Goal: Information Seeking & Learning: Learn about a topic

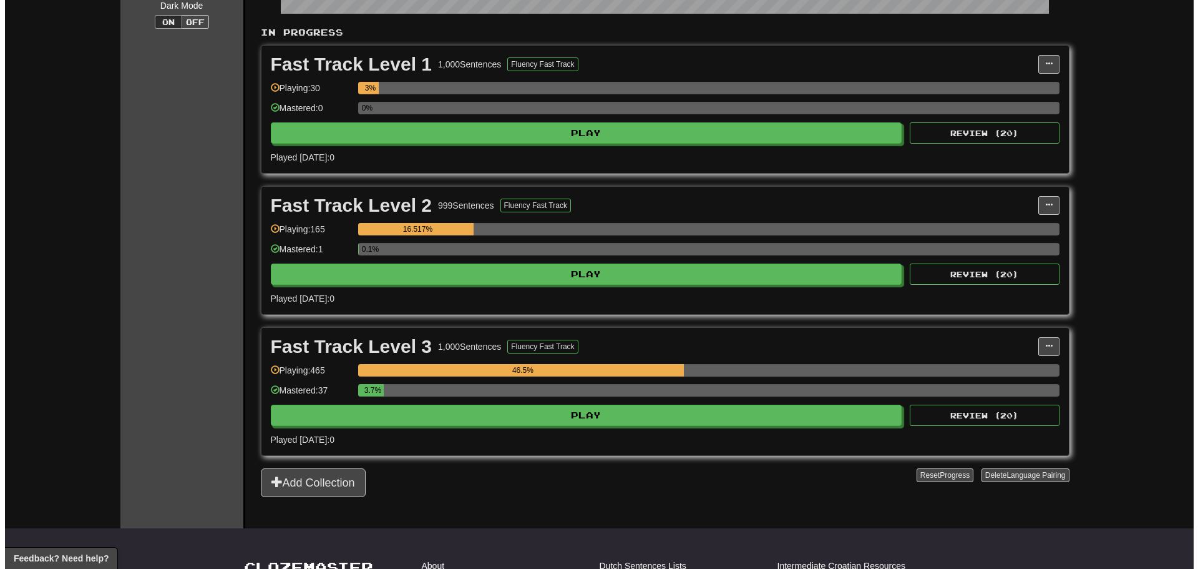
scroll to position [250, 0]
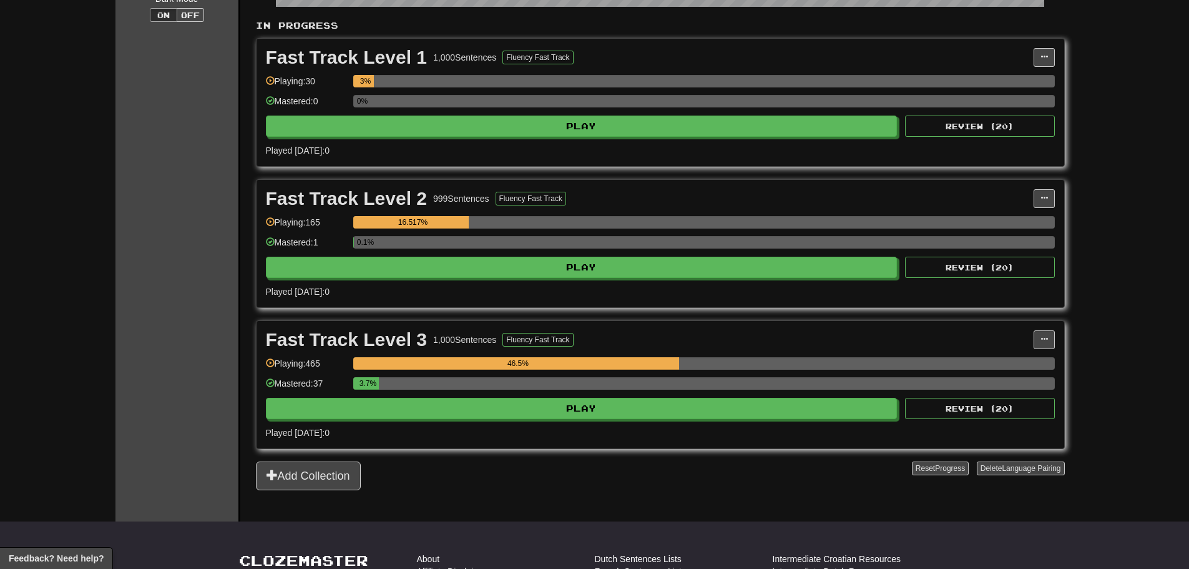
click at [497, 422] on div "Fast Track Level 3 1,000 Sentences Fluency Fast Track Manage Sentences Unpin fr…" at bounding box center [660, 384] width 808 height 127
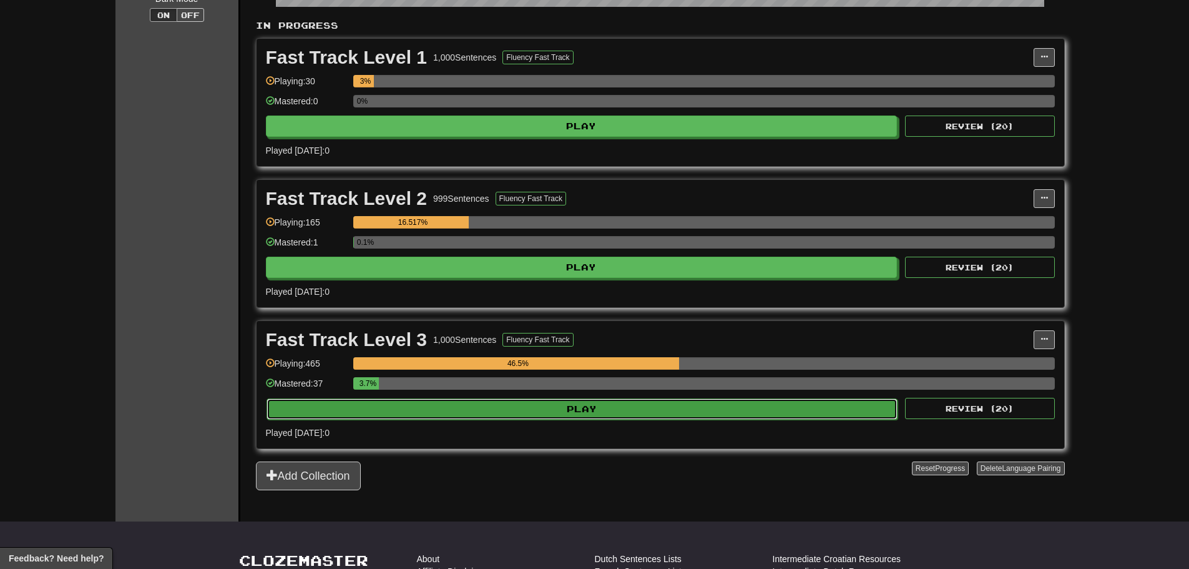
click at [498, 411] on button "Play" at bounding box center [582, 408] width 632 height 21
select select "**"
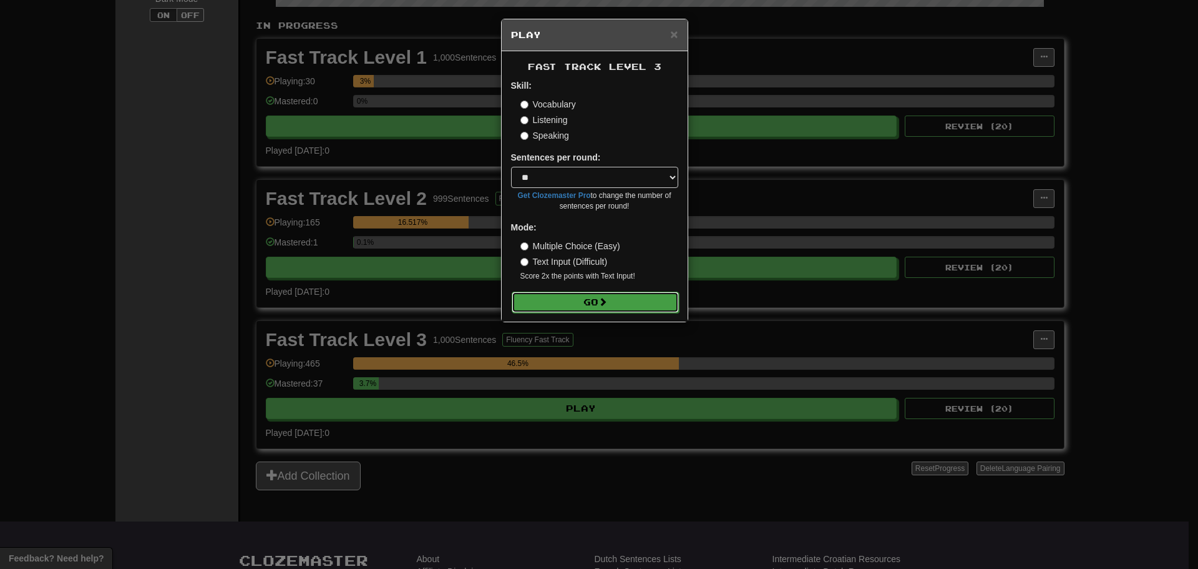
click at [560, 305] on button "Go" at bounding box center [595, 301] width 167 height 21
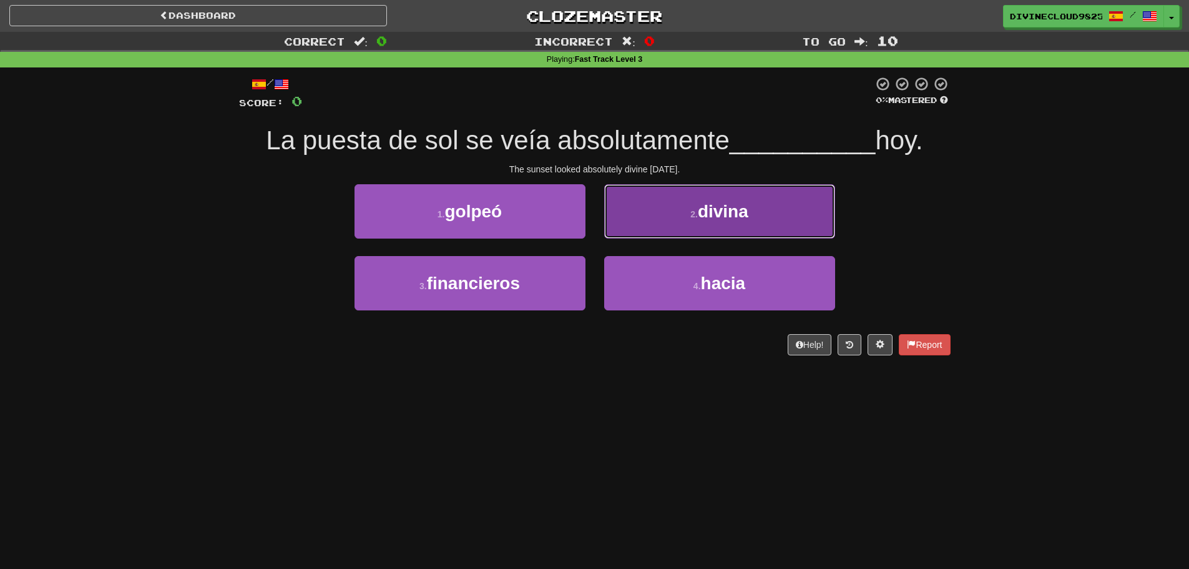
click at [690, 223] on button "2 . divina" at bounding box center [719, 211] width 231 height 54
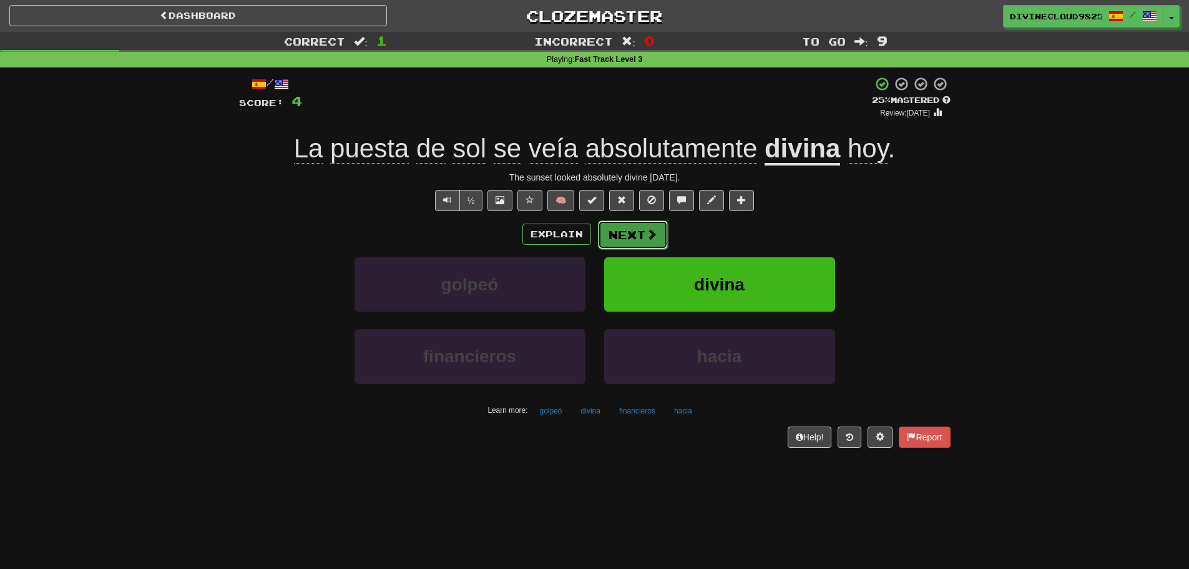
click at [629, 228] on button "Next" at bounding box center [633, 234] width 70 height 29
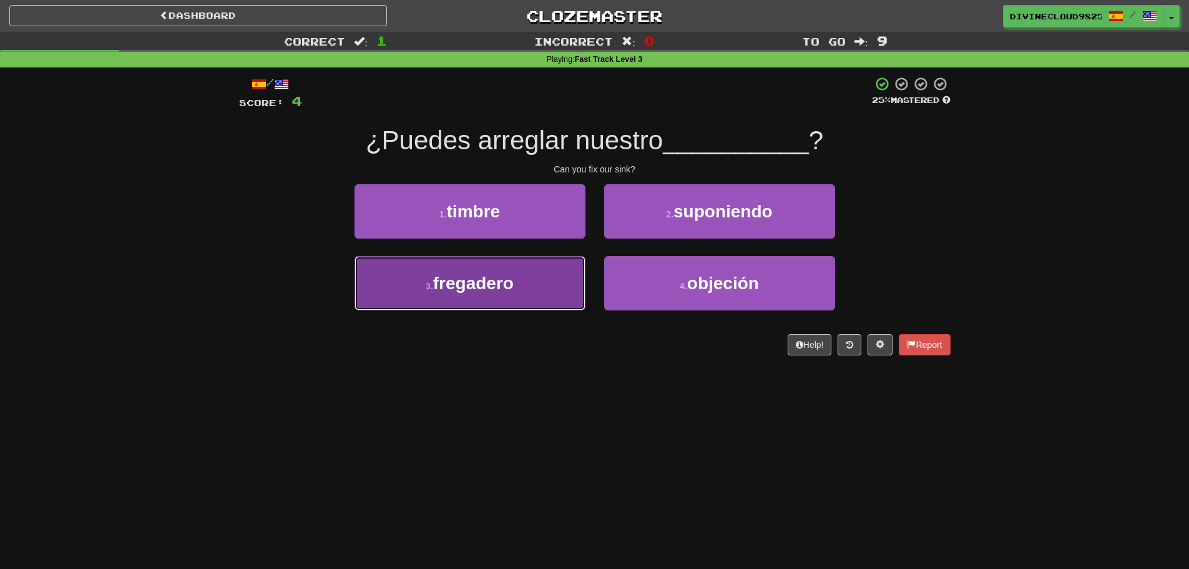
click at [416, 291] on button "3 . fregadero" at bounding box center [469, 283] width 231 height 54
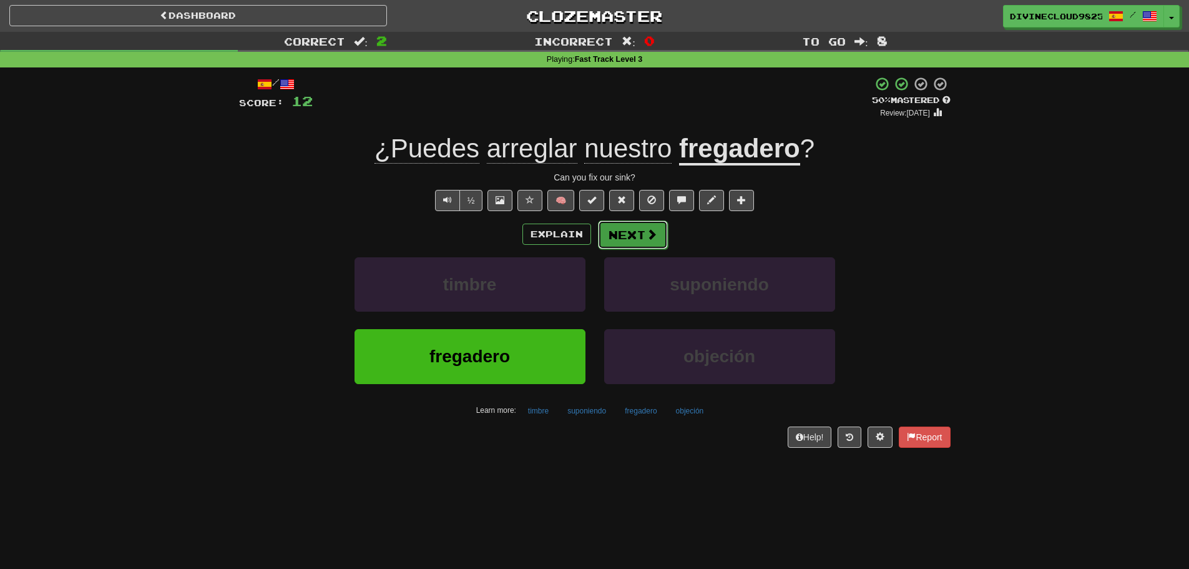
click at [661, 228] on button "Next" at bounding box center [633, 234] width 70 height 29
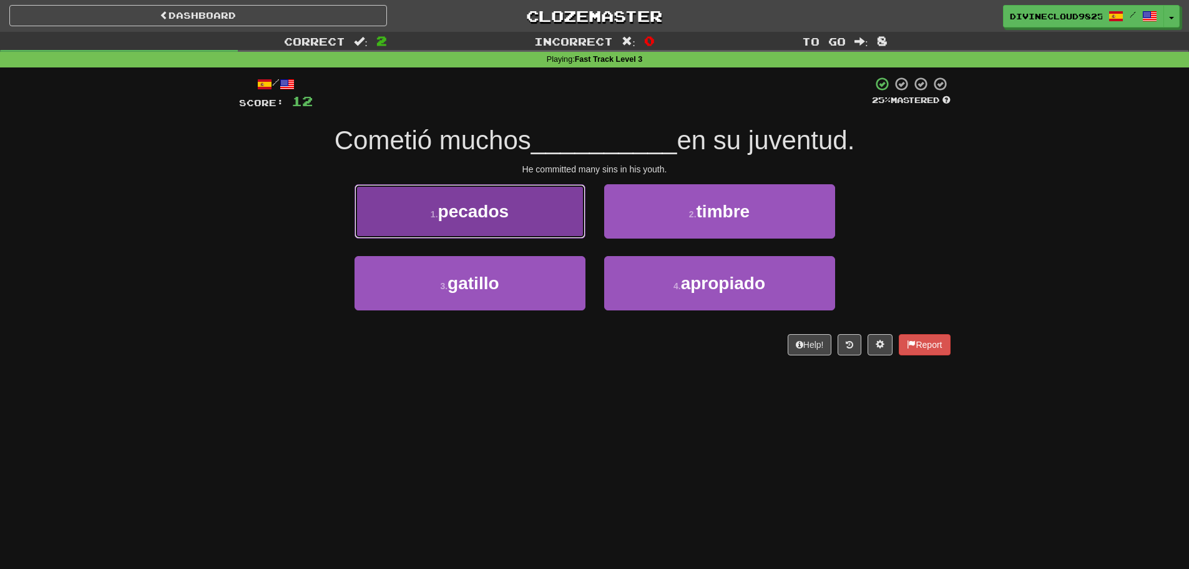
click at [490, 205] on span "pecados" at bounding box center [473, 211] width 71 height 19
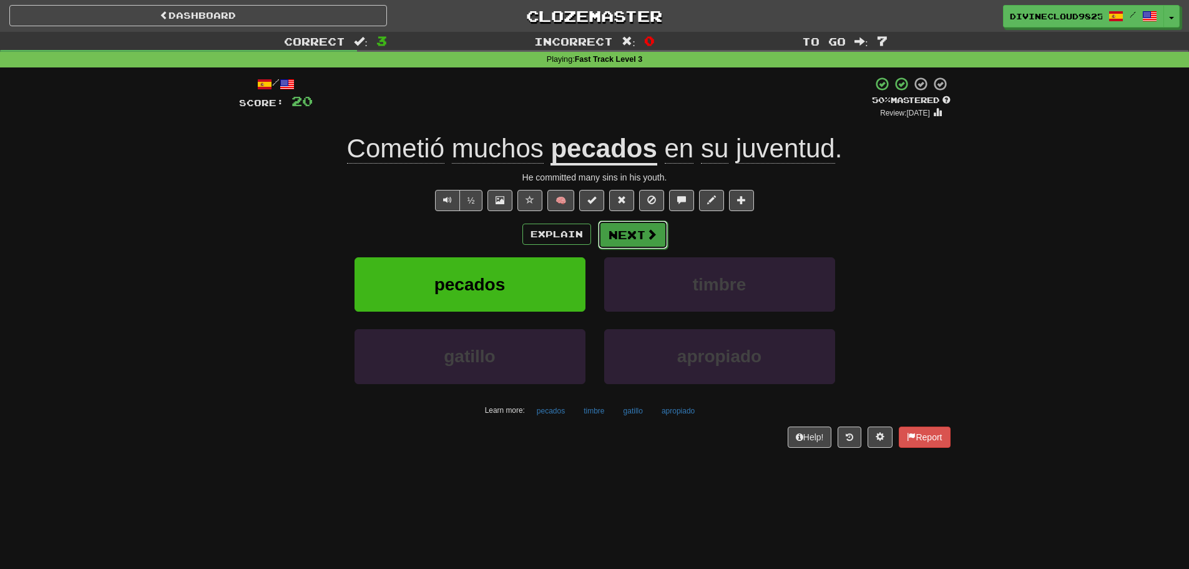
click at [649, 234] on span at bounding box center [651, 233] width 11 height 11
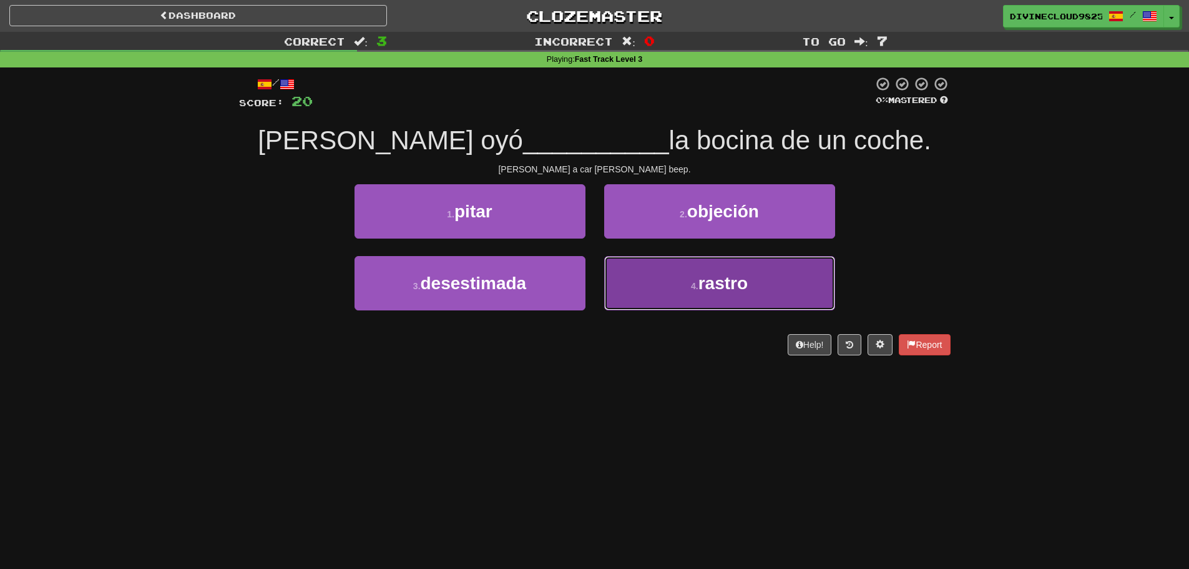
click at [693, 285] on small "4 ." at bounding box center [694, 286] width 7 height 10
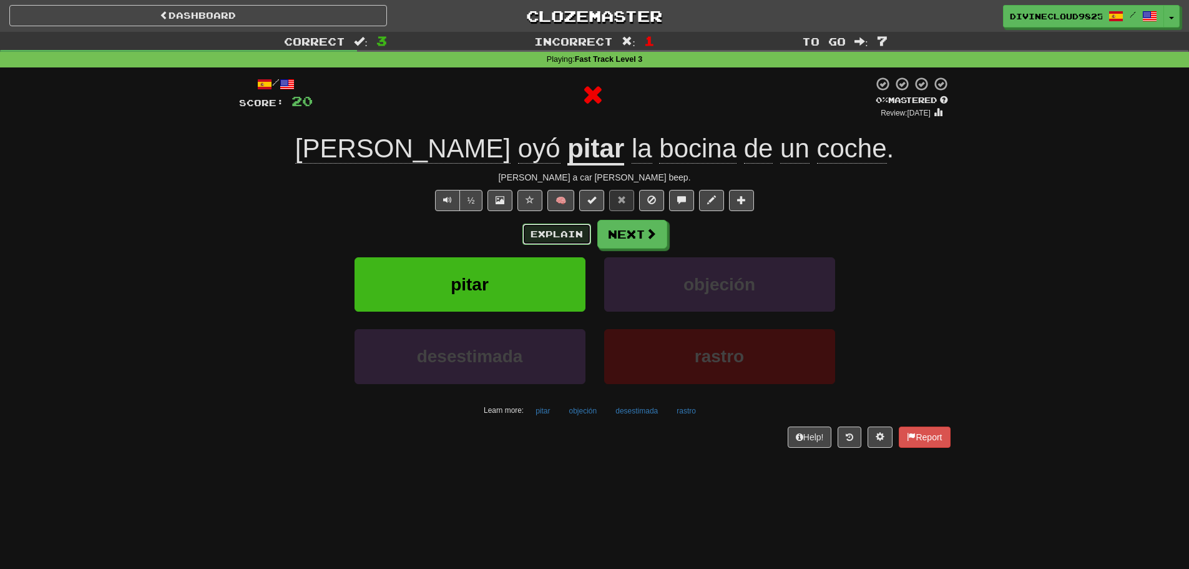
click at [538, 238] on button "Explain" at bounding box center [556, 233] width 69 height 21
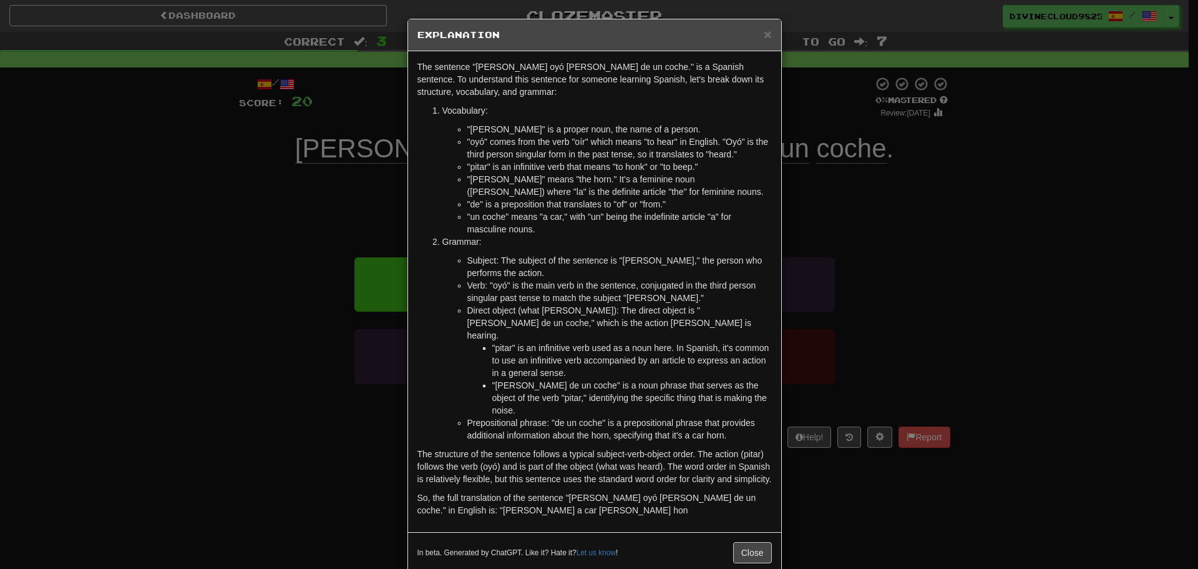
click at [924, 333] on div "× Explanation The sentence "Tom oyó pitar la bocina de un coche." is a Spanish …" at bounding box center [599, 284] width 1198 height 569
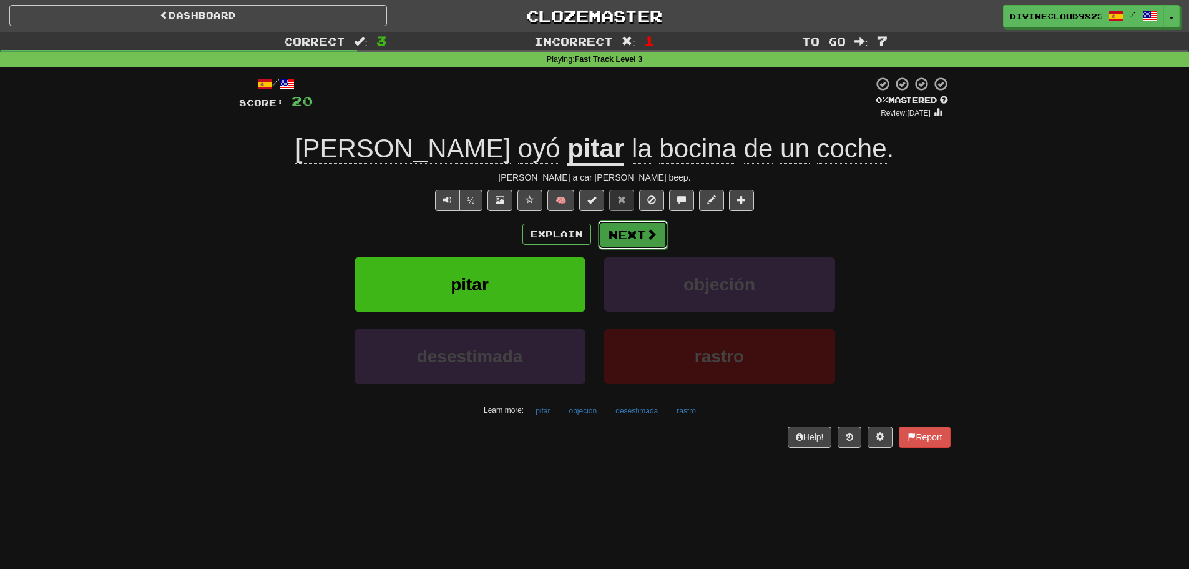
click at [646, 235] on span at bounding box center [651, 233] width 11 height 11
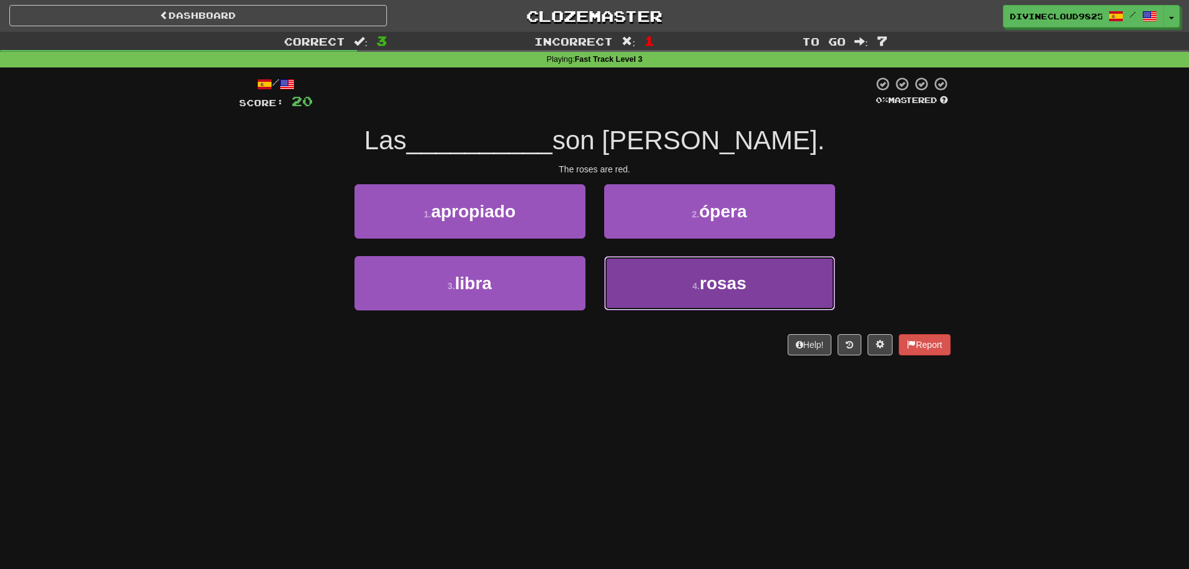
click at [696, 293] on button "4 . rosas" at bounding box center [719, 283] width 231 height 54
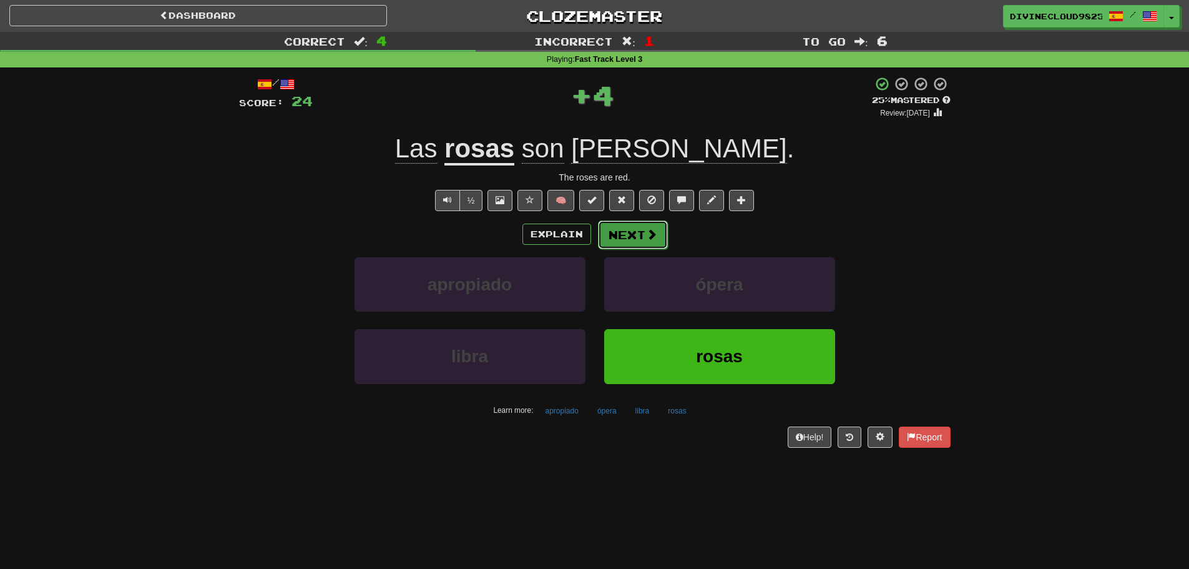
click at [613, 245] on button "Next" at bounding box center [633, 234] width 70 height 29
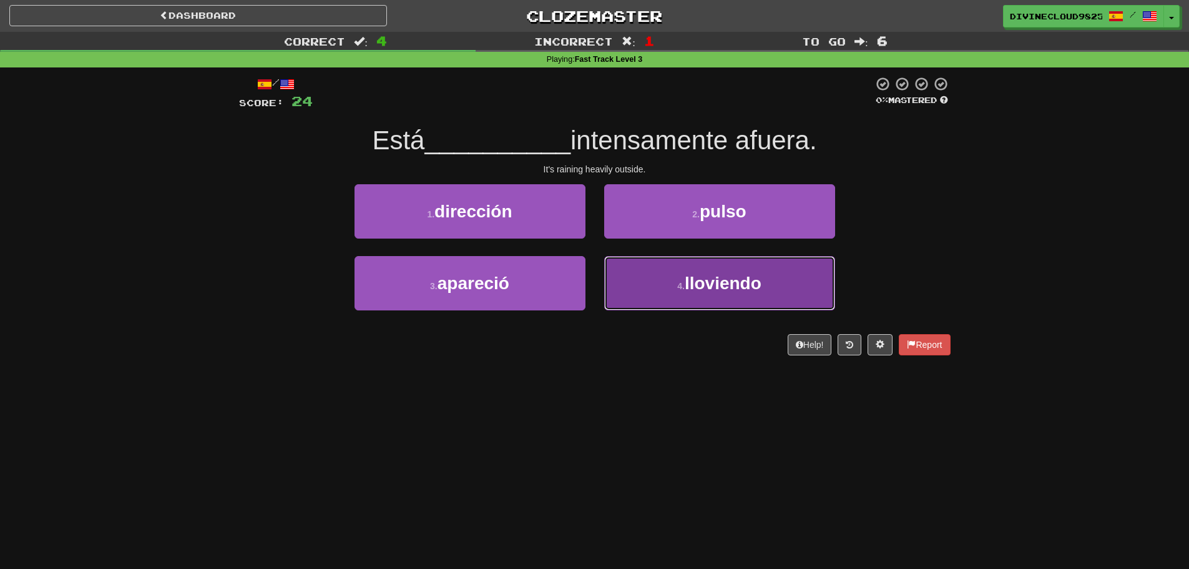
click at [708, 287] on span "lloviendo" at bounding box center [723, 282] width 77 height 19
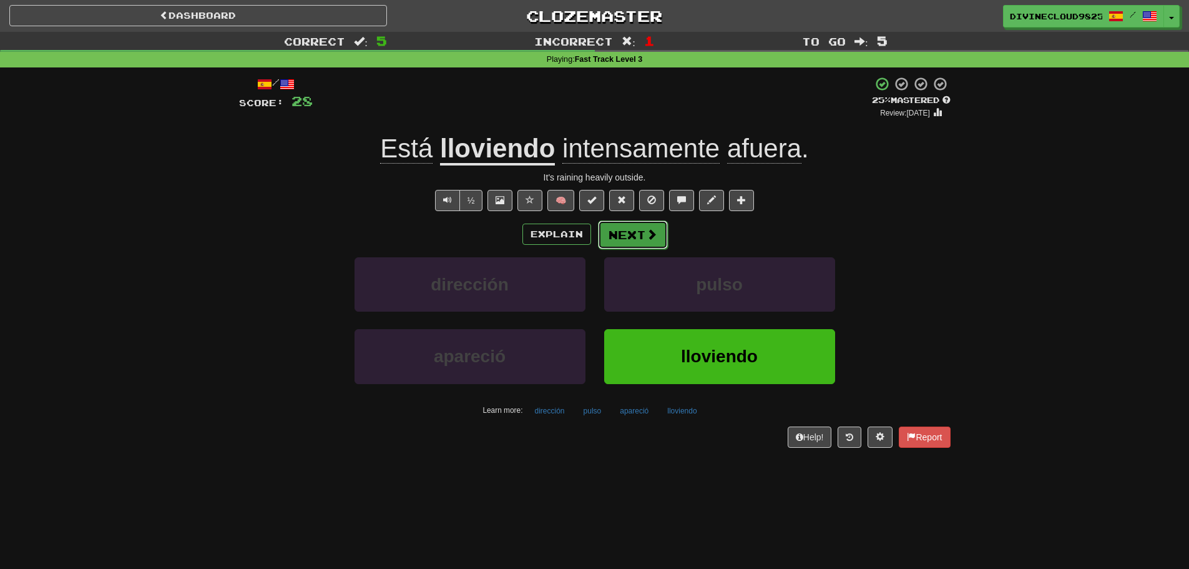
click at [635, 238] on button "Next" at bounding box center [633, 234] width 70 height 29
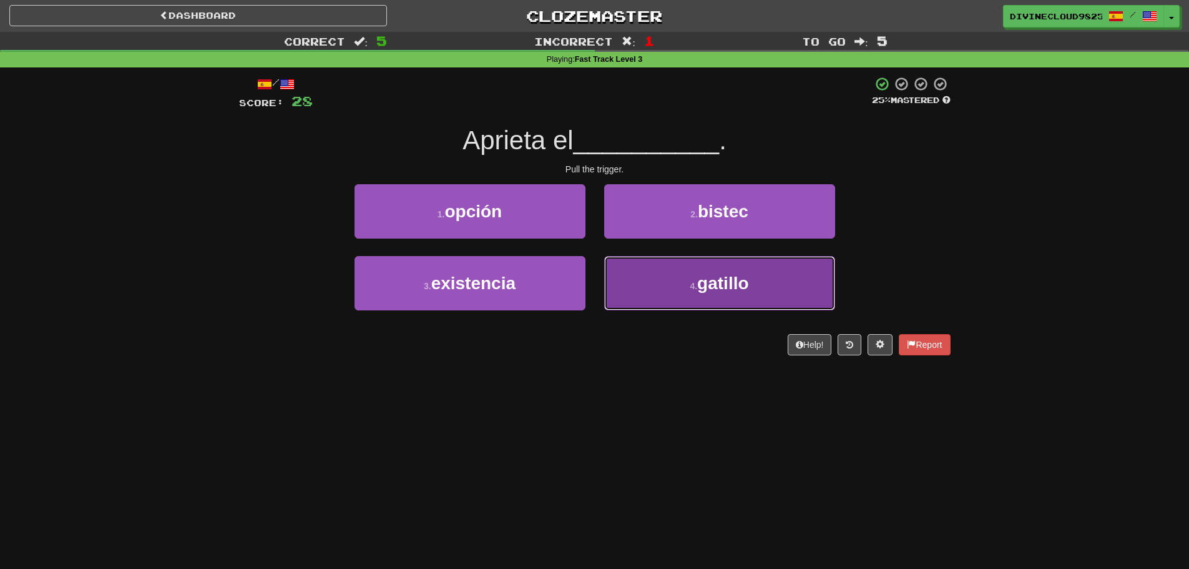
click at [811, 295] on button "4 . gatillo" at bounding box center [719, 283] width 231 height 54
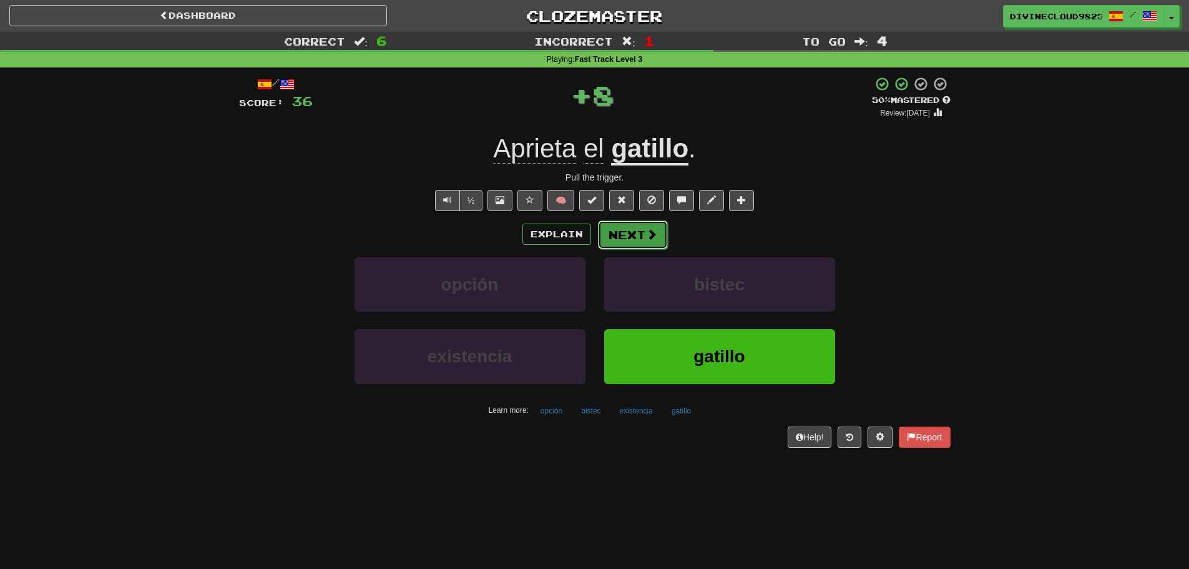
click at [610, 222] on button "Next" at bounding box center [633, 234] width 70 height 29
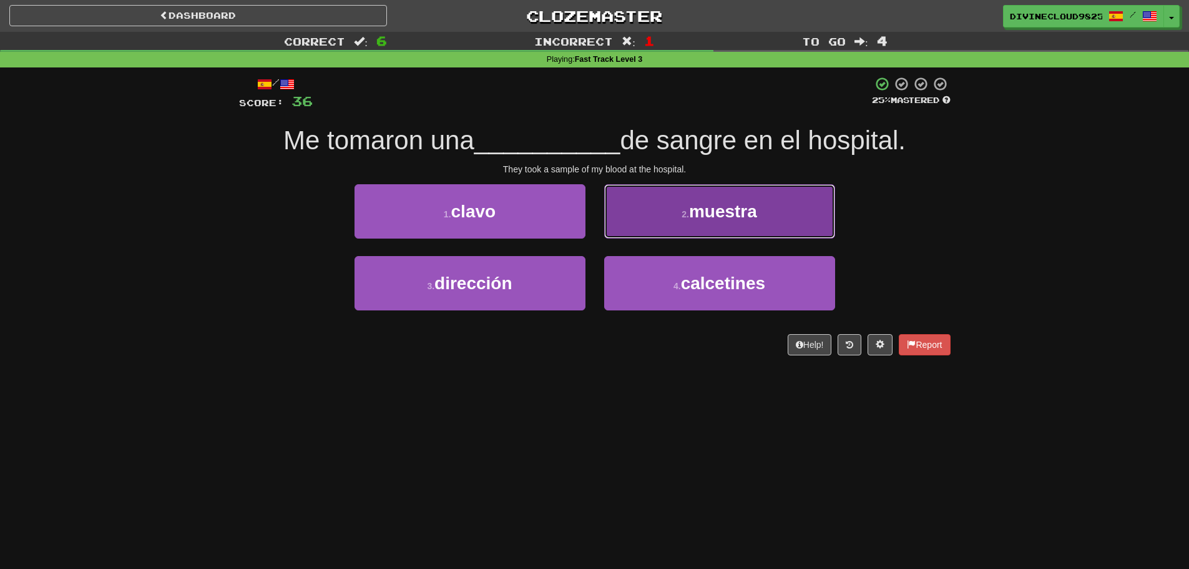
click at [701, 220] on span "muestra" at bounding box center [723, 211] width 68 height 19
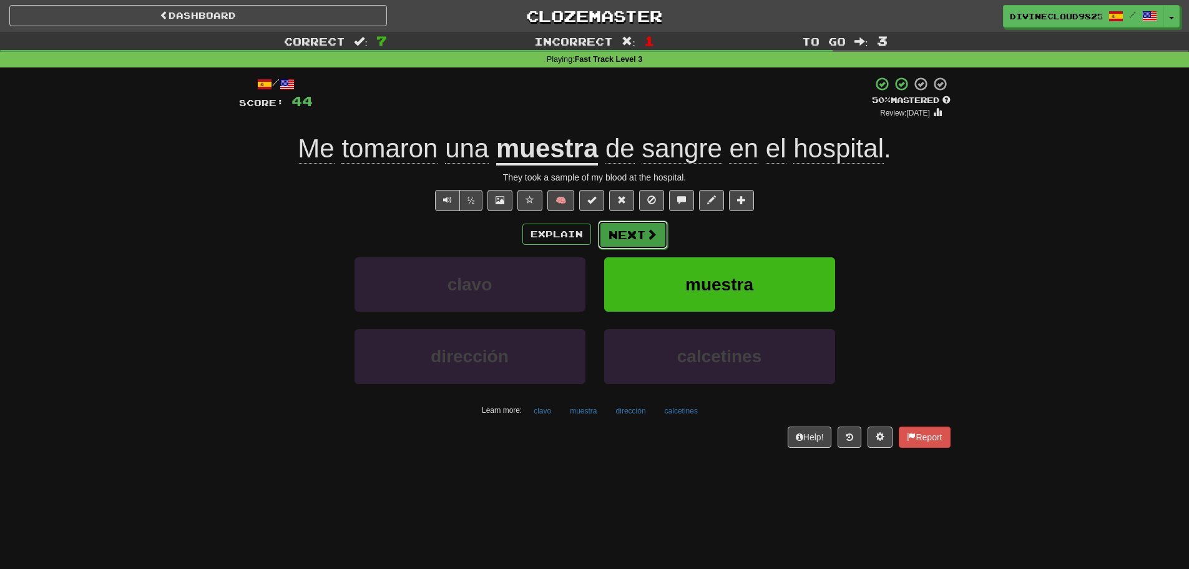
click at [618, 228] on button "Next" at bounding box center [633, 234] width 70 height 29
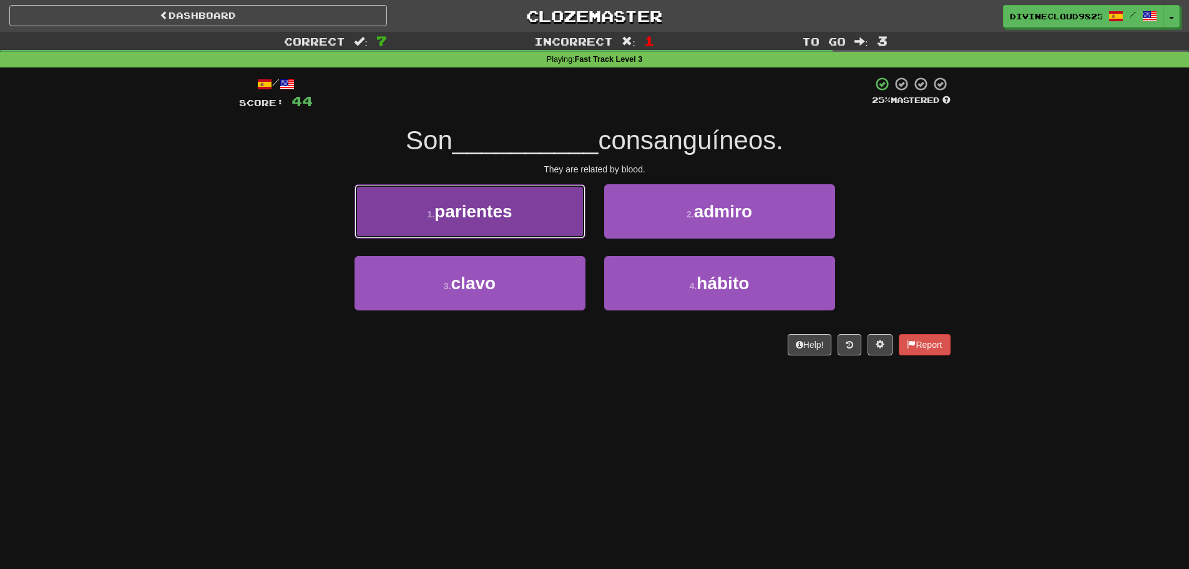
click at [464, 229] on button "1 . parientes" at bounding box center [469, 211] width 231 height 54
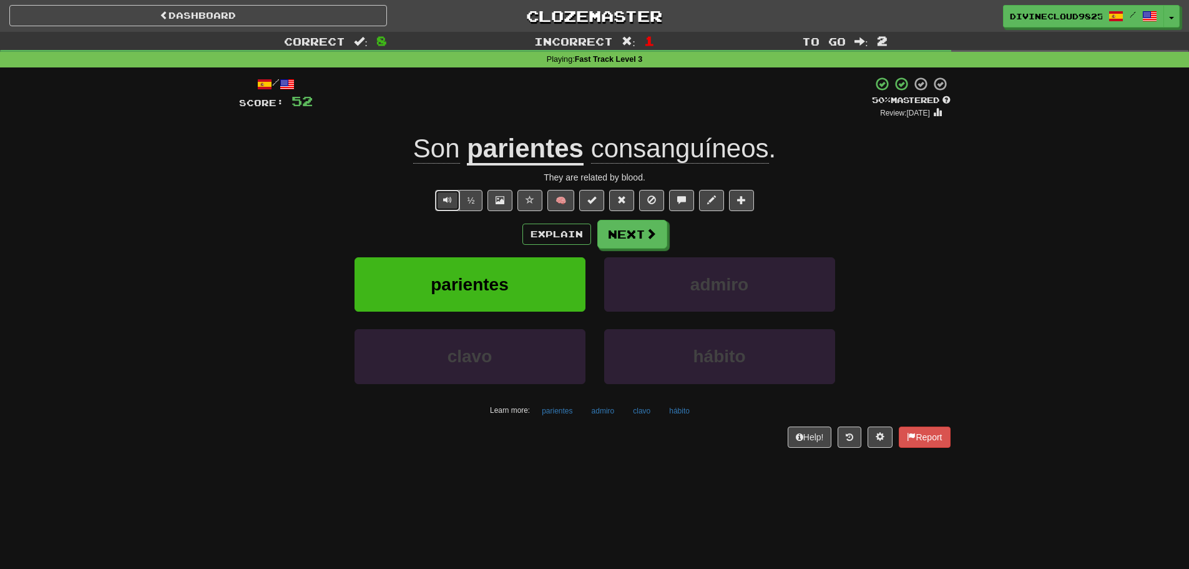
click at [449, 195] on span "Text-to-speech controls" at bounding box center [447, 199] width 9 height 9
click at [628, 233] on button "Next" at bounding box center [633, 234] width 70 height 29
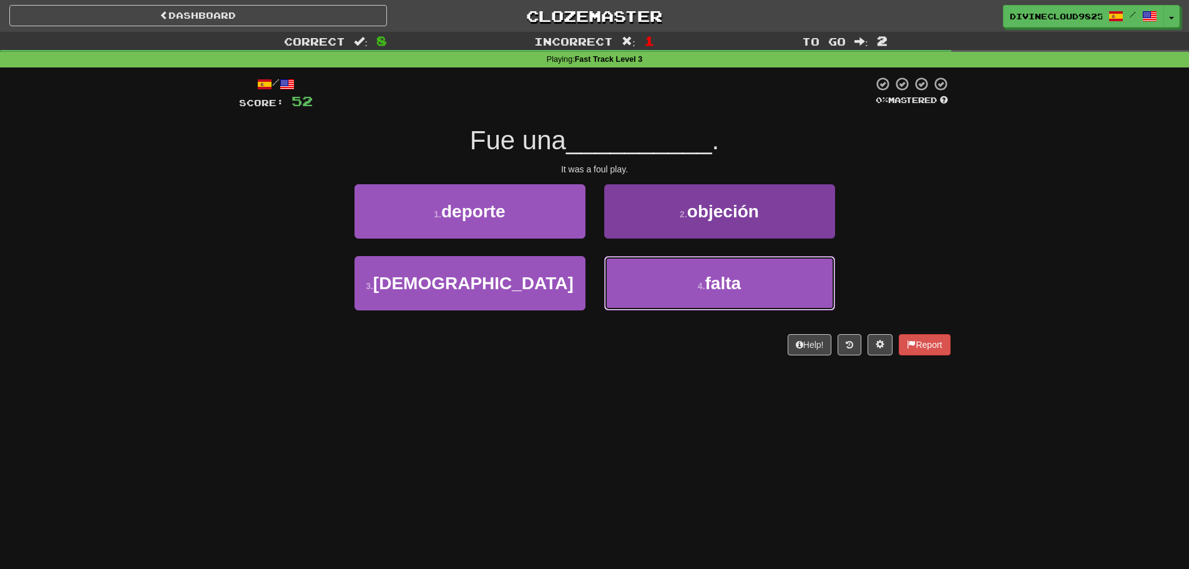
click at [681, 278] on button "4 . falta" at bounding box center [719, 283] width 231 height 54
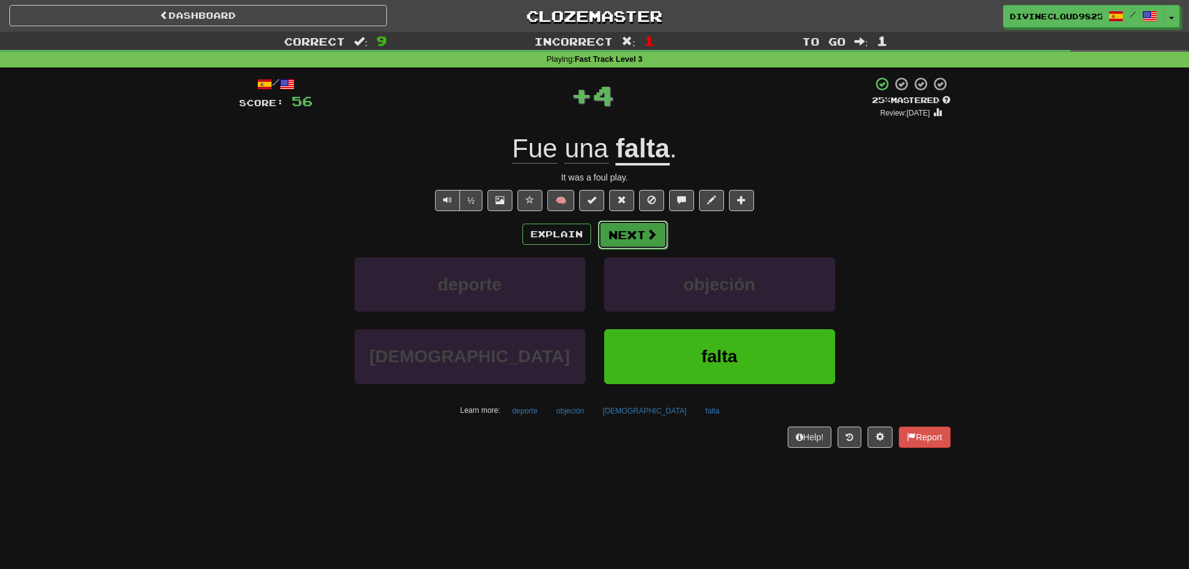
click at [632, 245] on button "Next" at bounding box center [633, 234] width 70 height 29
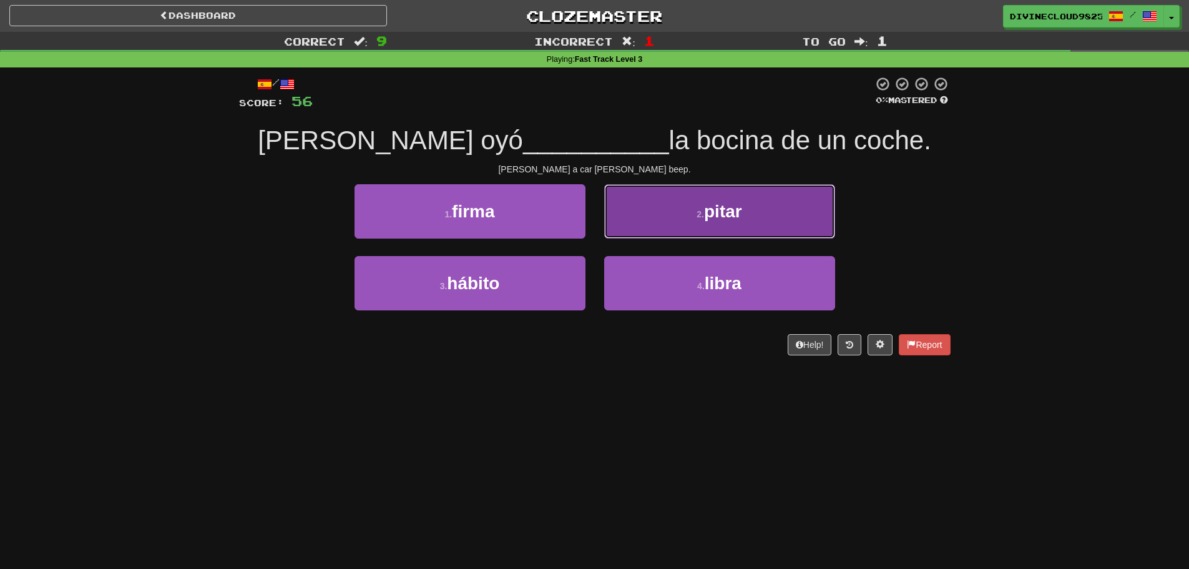
click at [736, 220] on span "pitar" at bounding box center [723, 211] width 38 height 19
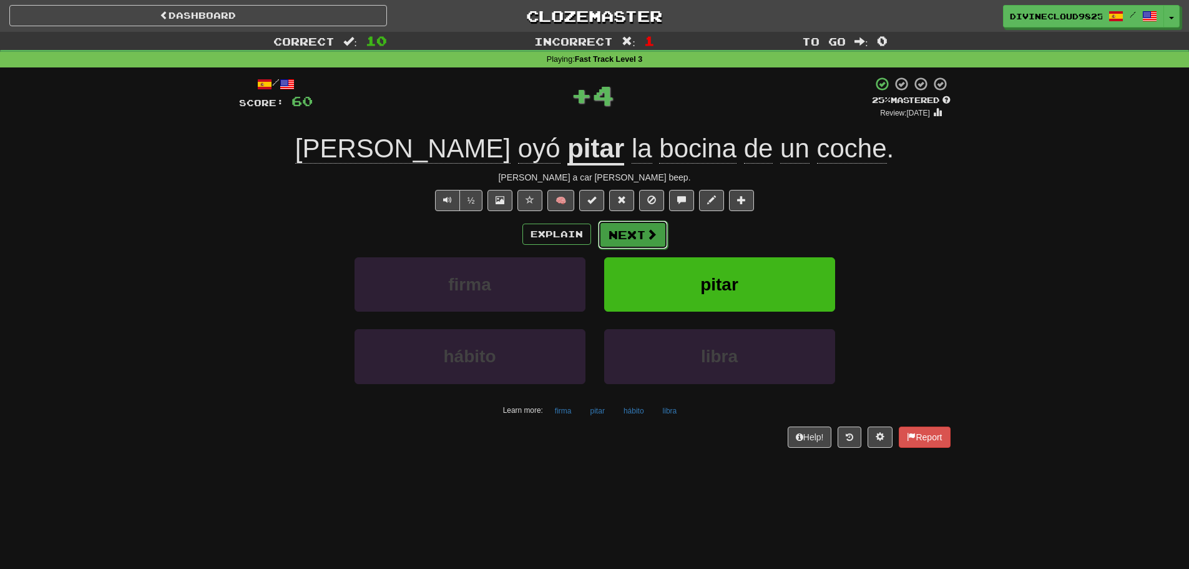
click at [633, 227] on button "Next" at bounding box center [633, 234] width 70 height 29
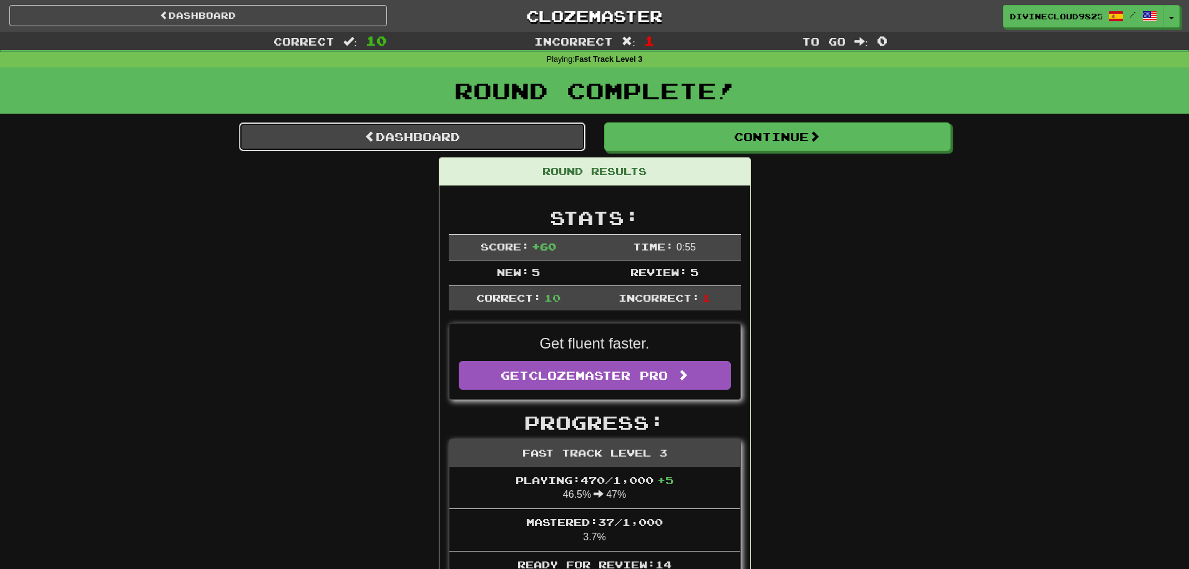
click at [530, 126] on link "Dashboard" at bounding box center [412, 136] width 346 height 29
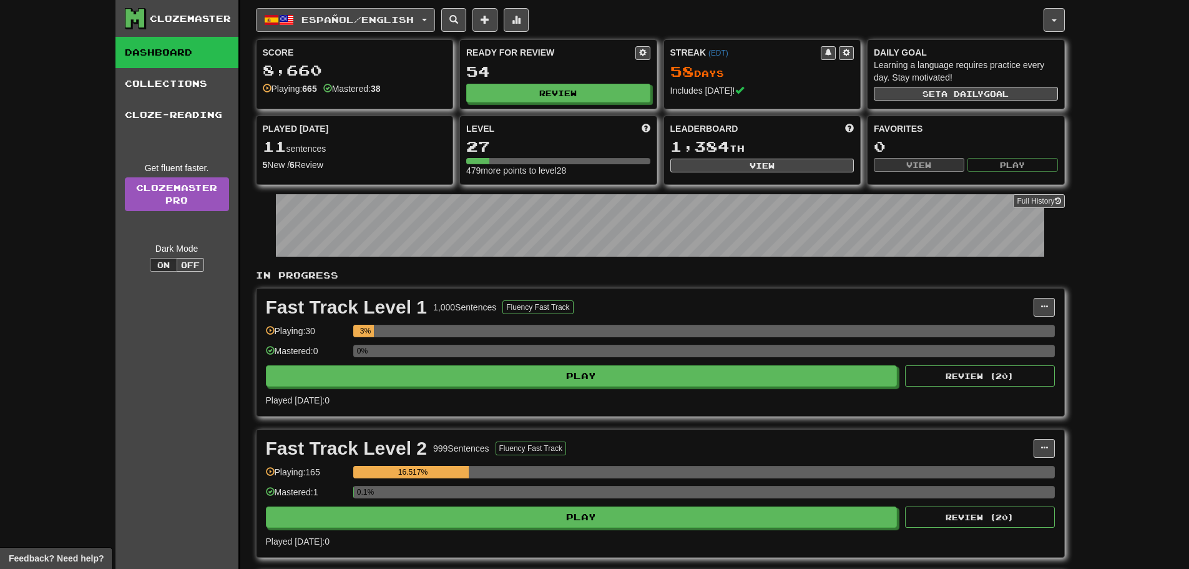
click at [290, 19] on span "button" at bounding box center [286, 19] width 15 height 15
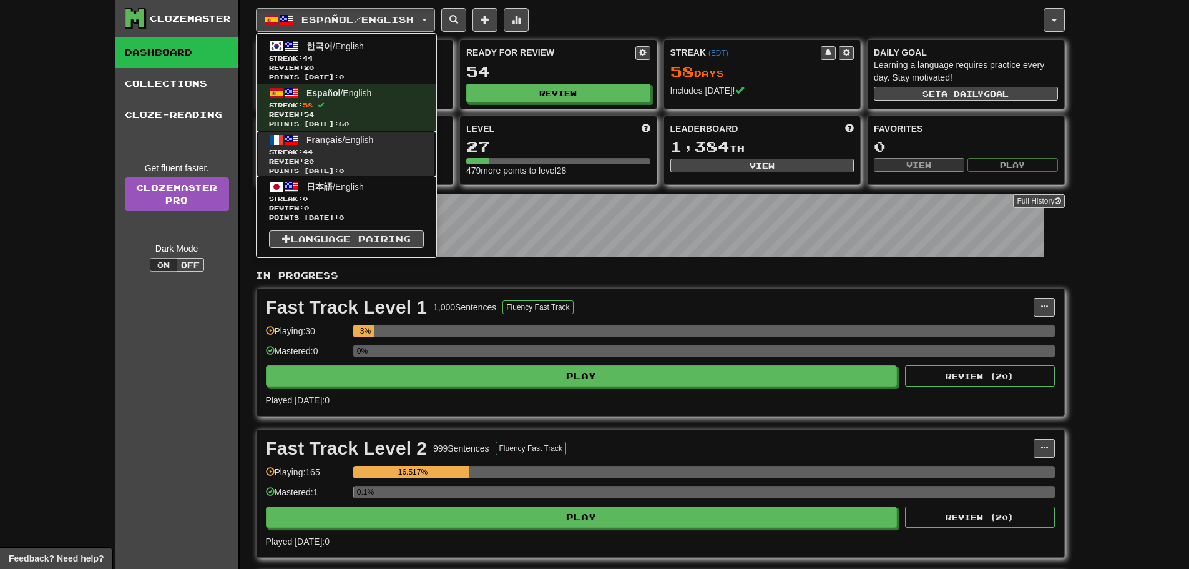
click at [346, 152] on span "Streak: 44" at bounding box center [346, 151] width 155 height 9
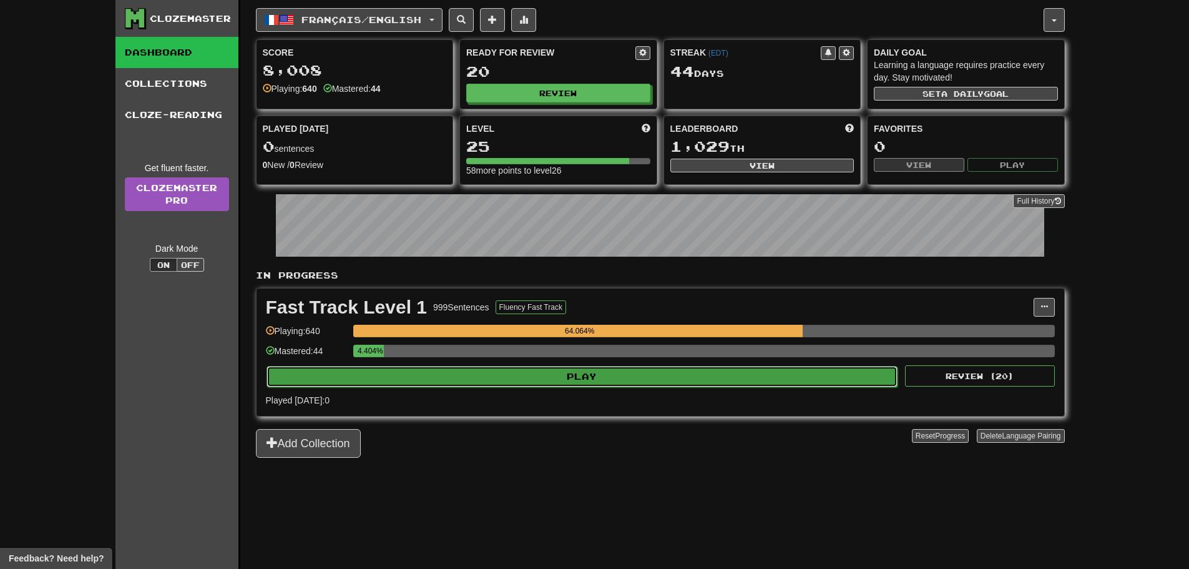
click at [630, 383] on button "Play" at bounding box center [582, 376] width 632 height 21
select select "**"
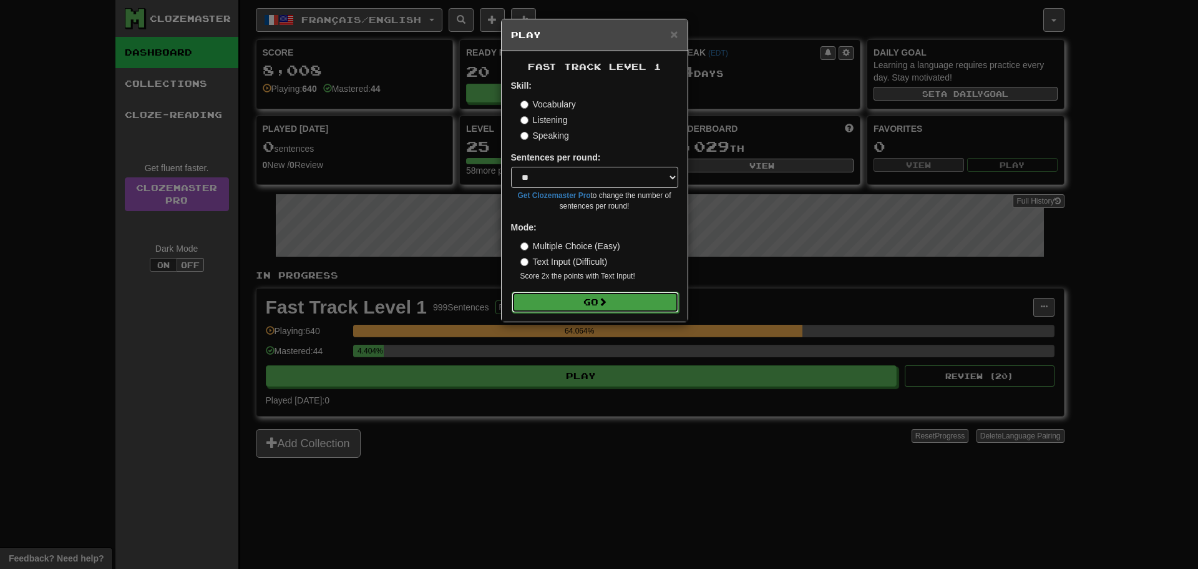
click at [554, 295] on button "Go" at bounding box center [595, 301] width 167 height 21
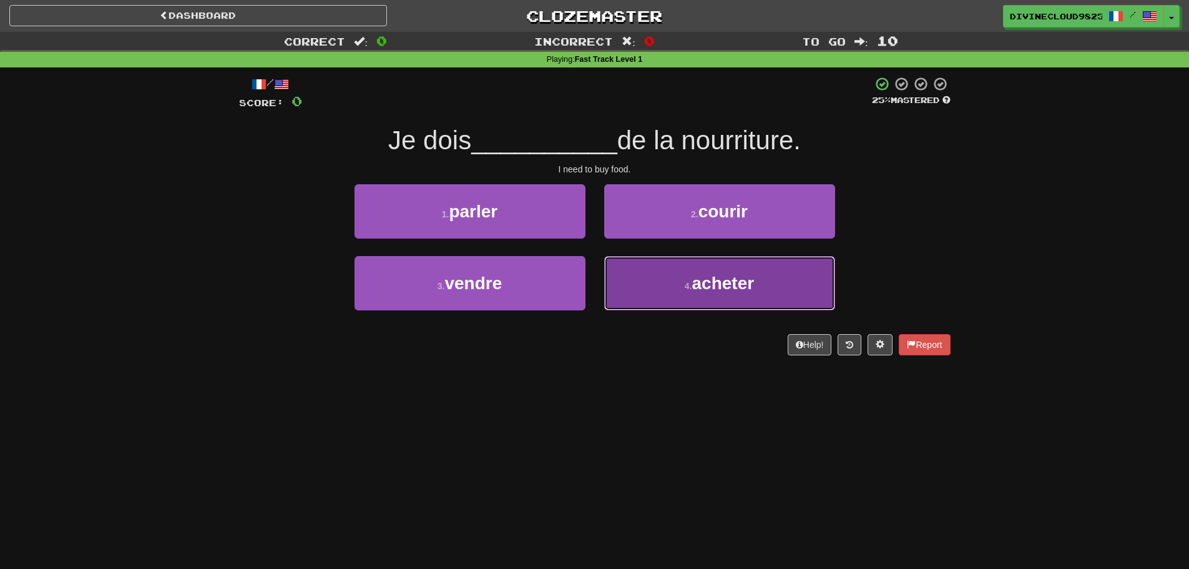
click at [666, 306] on button "4 . acheter" at bounding box center [719, 283] width 231 height 54
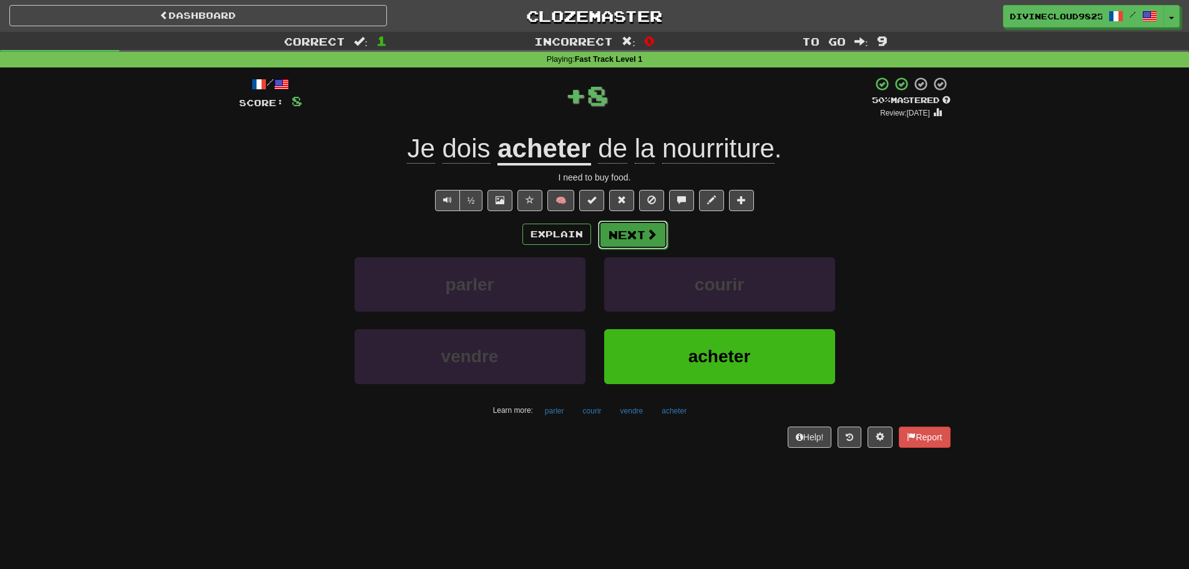
click at [612, 225] on button "Next" at bounding box center [633, 234] width 70 height 29
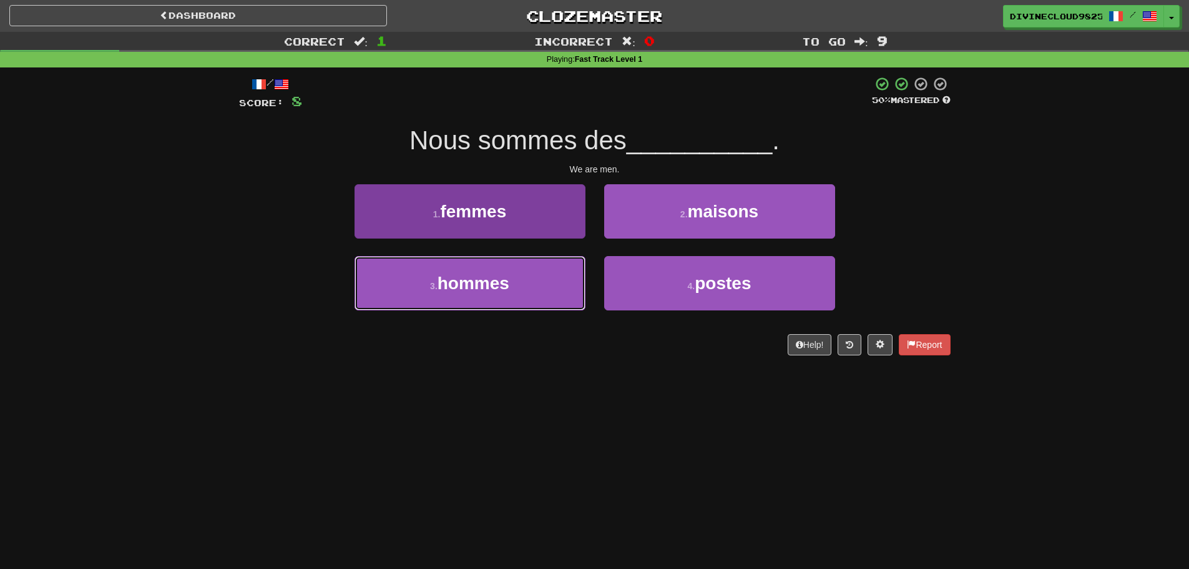
click at [453, 291] on span "hommes" at bounding box center [473, 282] width 72 height 19
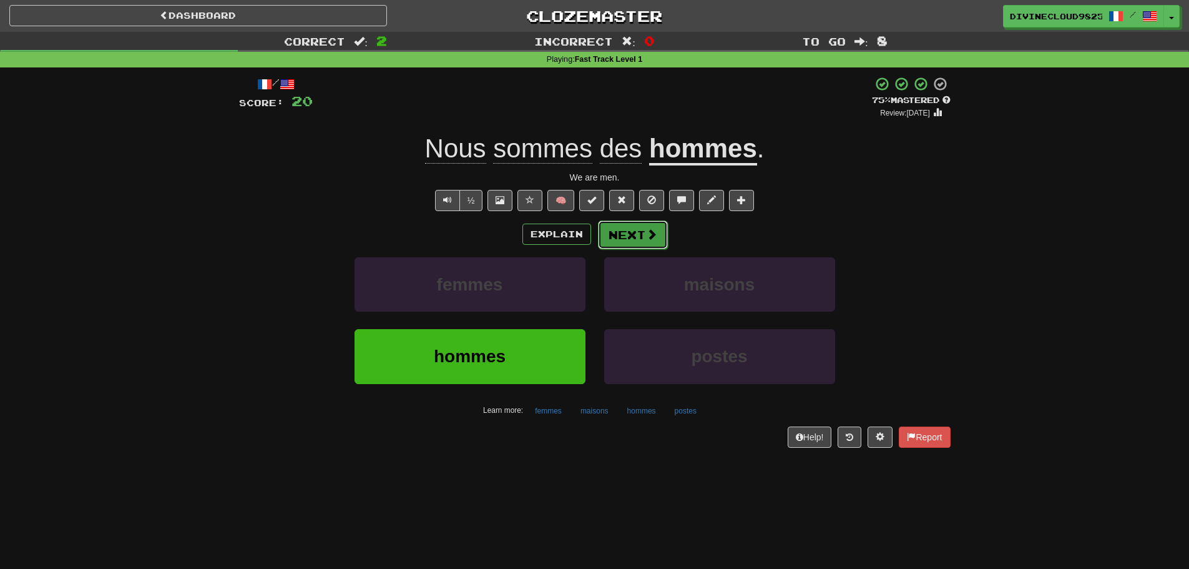
click at [641, 233] on button "Next" at bounding box center [633, 234] width 70 height 29
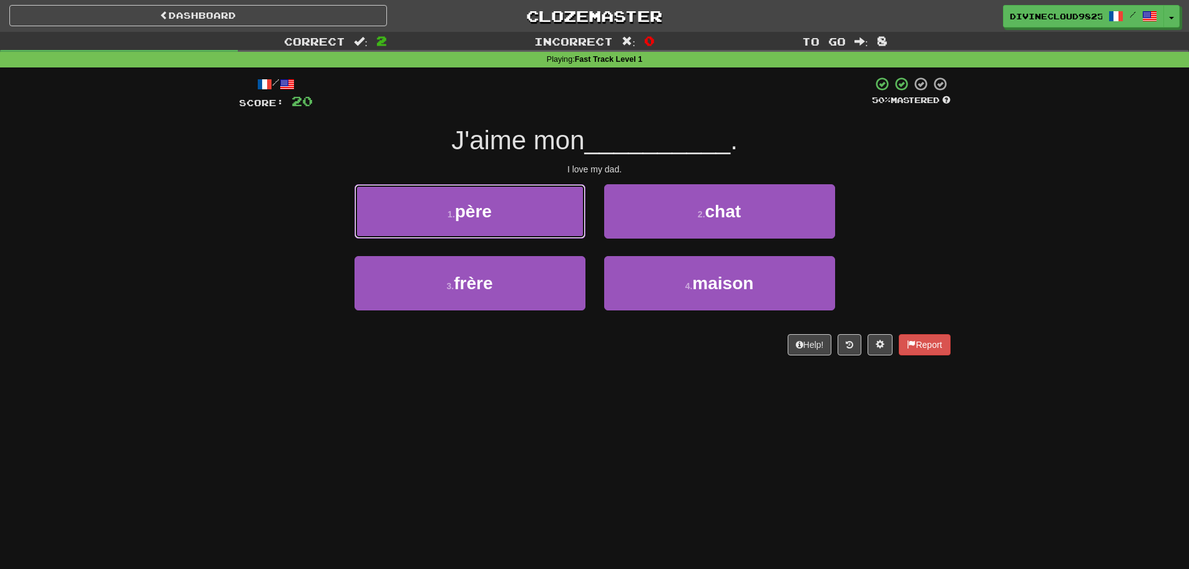
drag, startPoint x: 502, startPoint y: 210, endPoint x: 545, endPoint y: 209, distance: 43.7
click at [502, 209] on button "1 . père" at bounding box center [469, 211] width 231 height 54
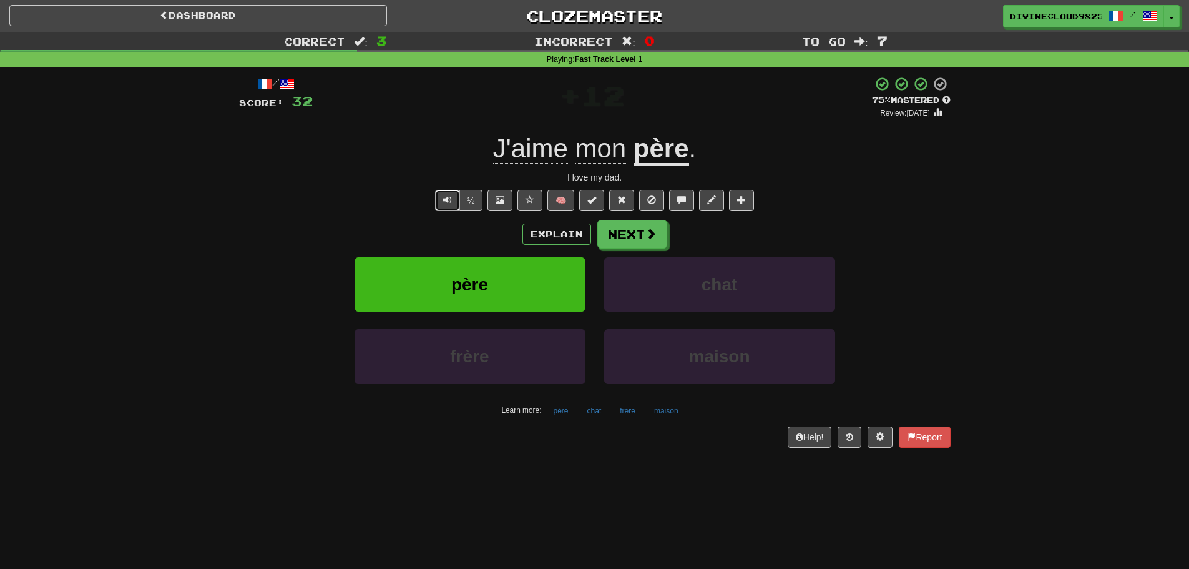
click at [448, 200] on span "Text-to-speech controls" at bounding box center [447, 199] width 9 height 9
click at [635, 237] on button "Next" at bounding box center [633, 234] width 70 height 29
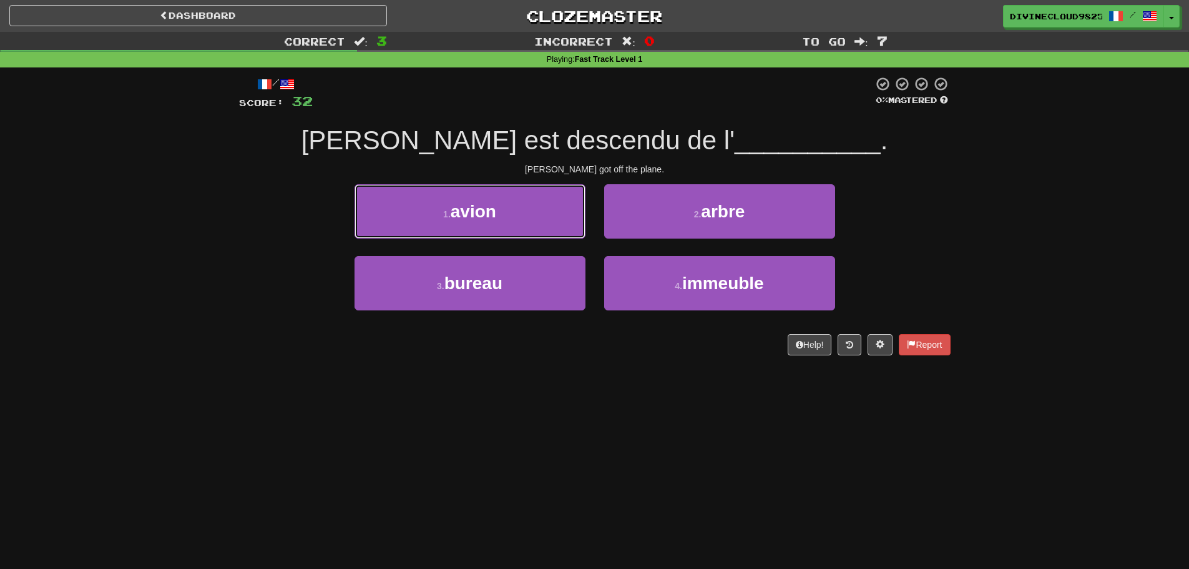
click at [561, 215] on button "1 . avion" at bounding box center [469, 211] width 231 height 54
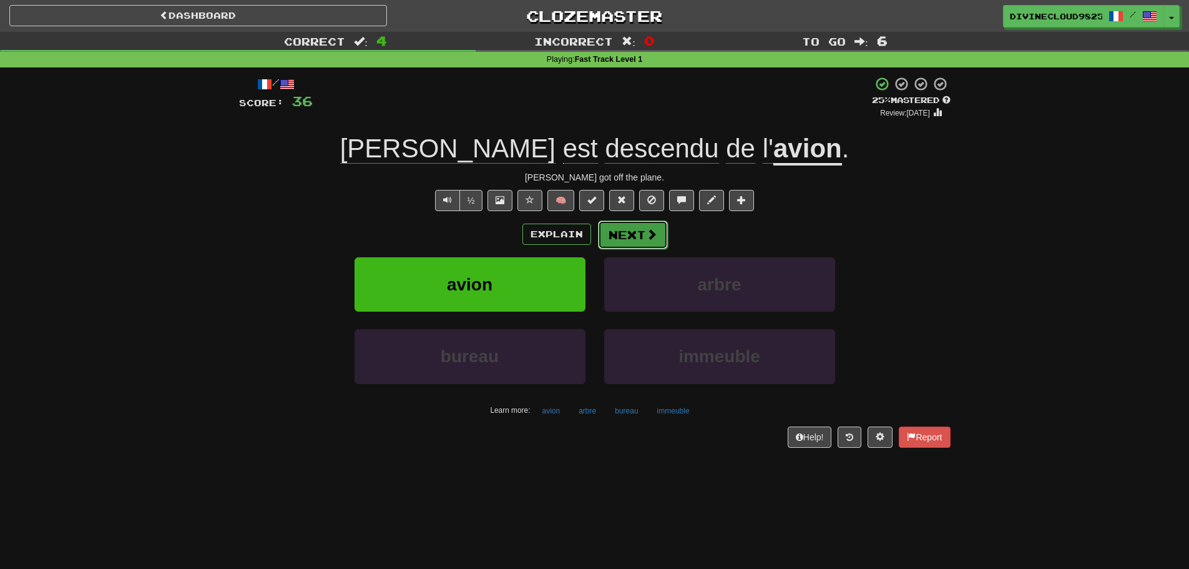
click at [645, 226] on button "Next" at bounding box center [633, 234] width 70 height 29
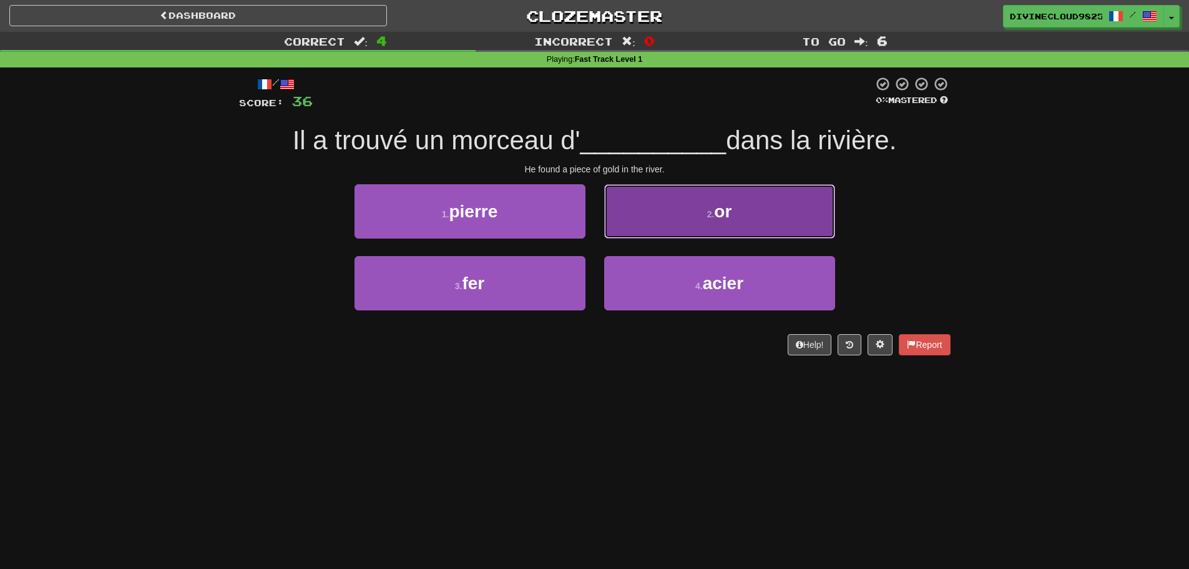
click at [792, 215] on button "2 . or" at bounding box center [719, 211] width 231 height 54
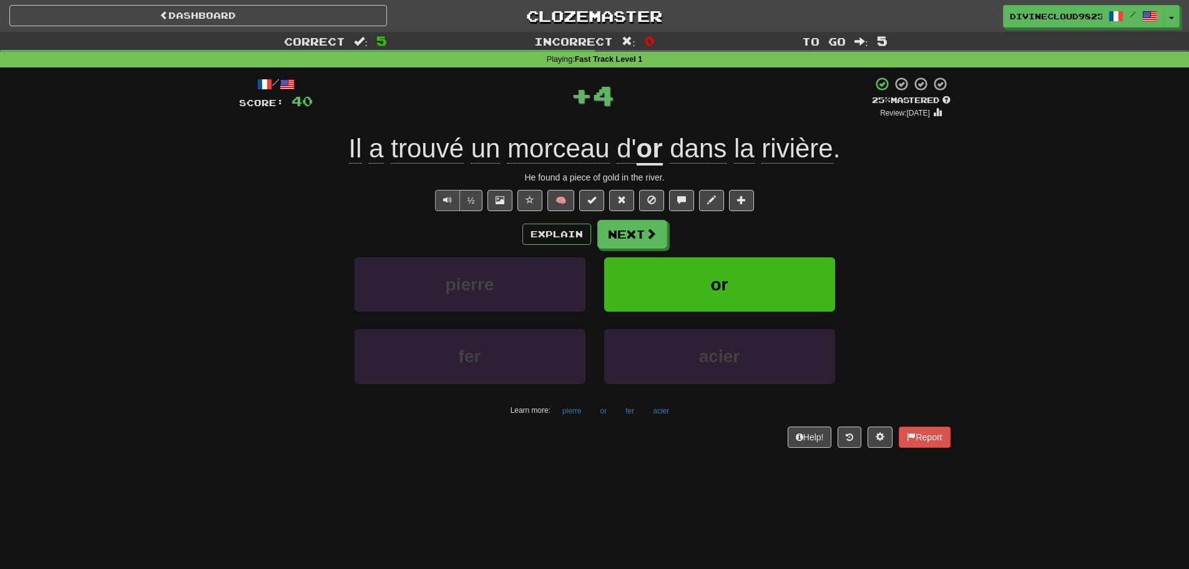
click at [442, 212] on div "/ Score: 40 + 4 25 % Mastered Review: 2025-08-21 Il a trouvé un morceau d' or d…" at bounding box center [594, 261] width 711 height 371
click at [444, 207] on button "Text-to-speech controls" at bounding box center [447, 200] width 25 height 21
click at [439, 205] on button "Text-to-speech controls" at bounding box center [447, 200] width 25 height 21
click at [441, 190] on button "Text-to-speech controls" at bounding box center [447, 200] width 25 height 21
click at [448, 200] on span "Text-to-speech controls" at bounding box center [447, 199] width 9 height 9
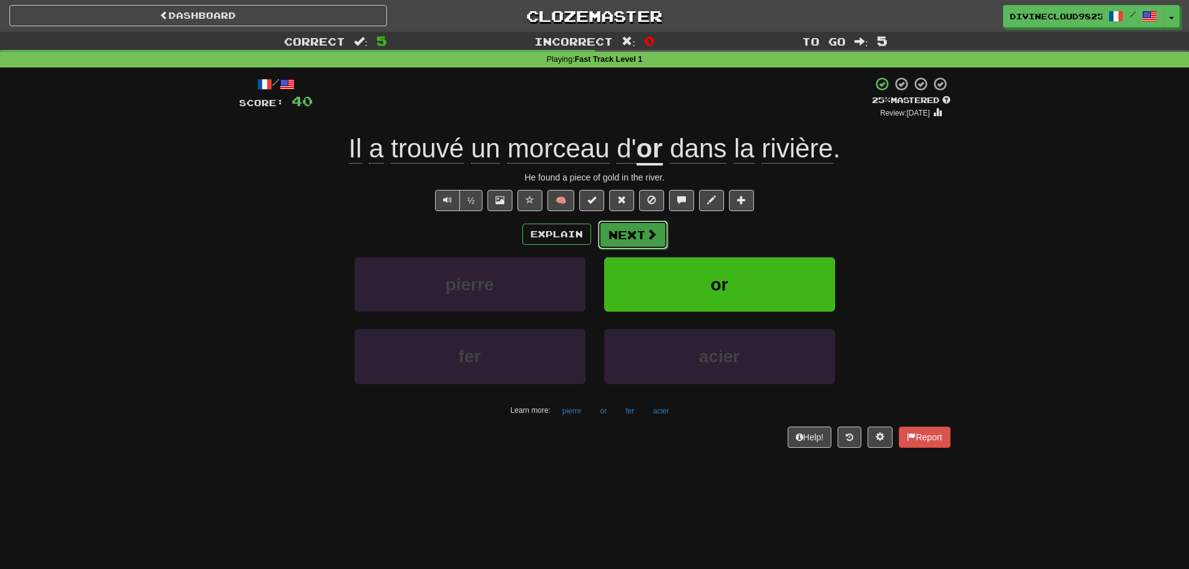
click at [652, 228] on span at bounding box center [651, 233] width 11 height 11
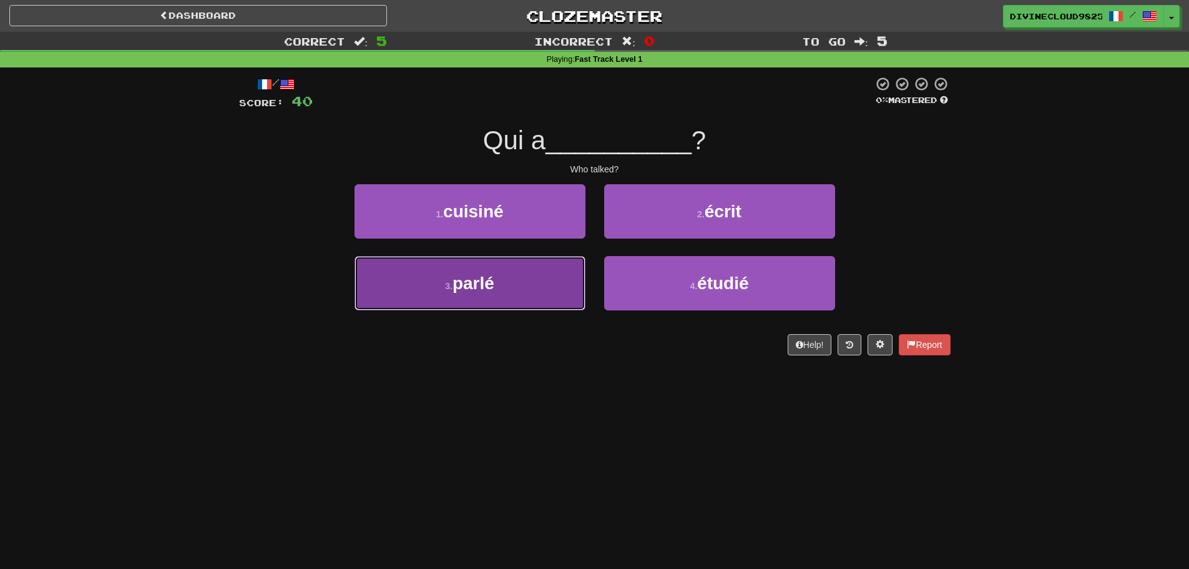
click at [487, 277] on span "parlé" at bounding box center [473, 282] width 42 height 19
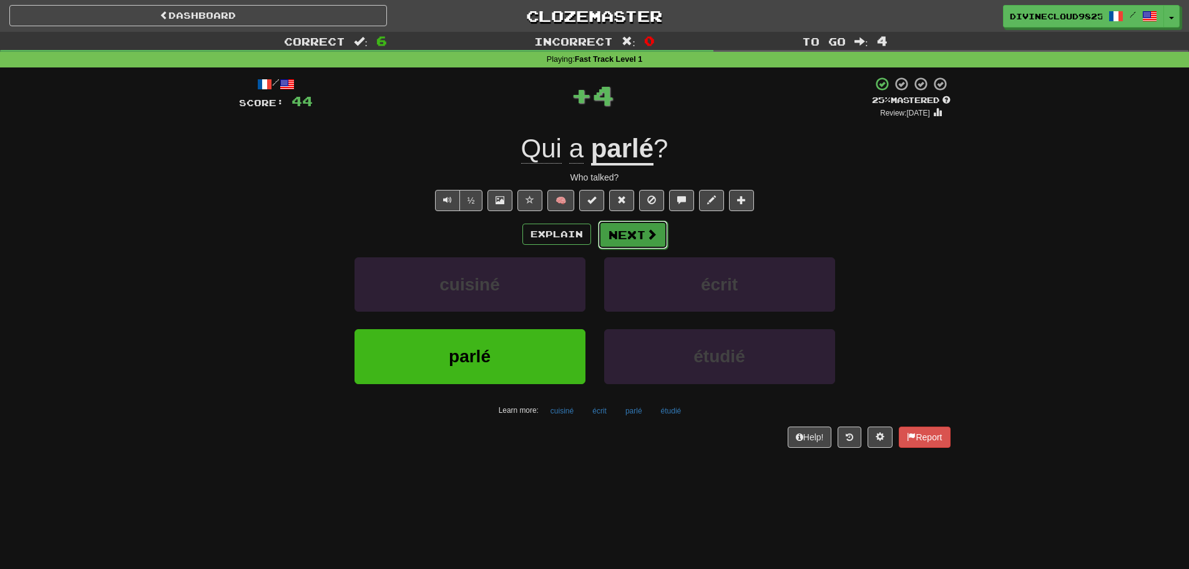
click at [637, 231] on button "Next" at bounding box center [633, 234] width 70 height 29
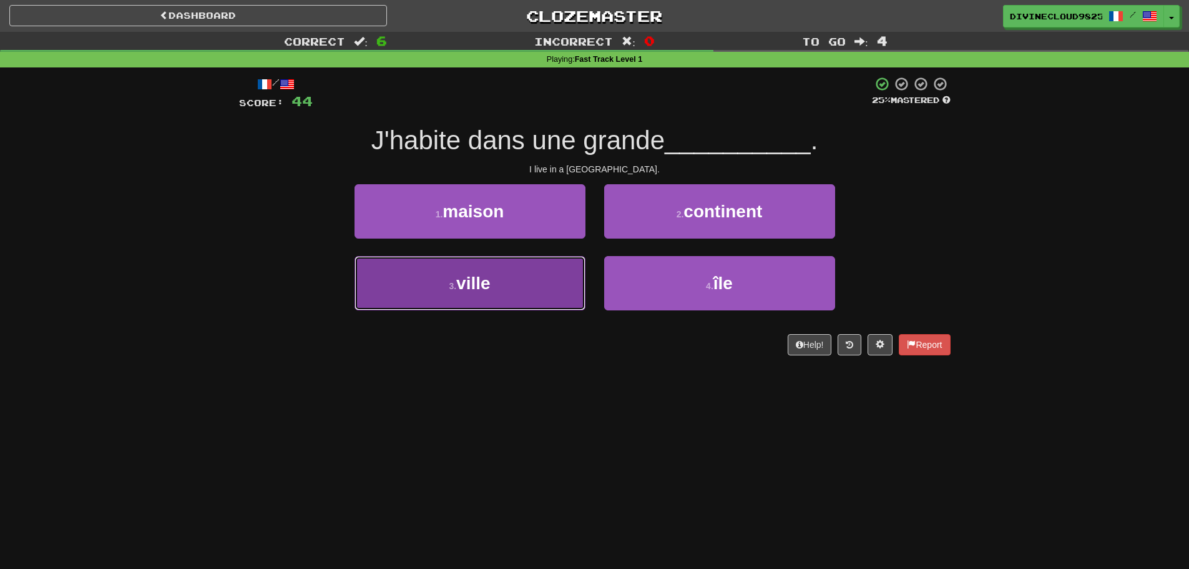
click at [522, 290] on button "3 . ville" at bounding box center [469, 283] width 231 height 54
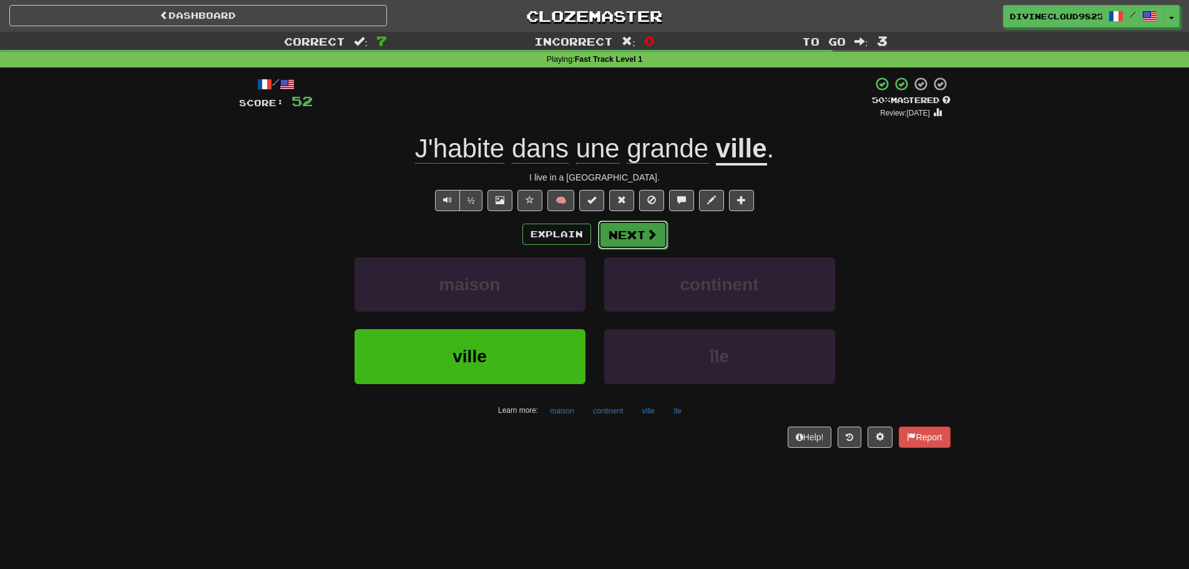
click at [634, 238] on button "Next" at bounding box center [633, 234] width 70 height 29
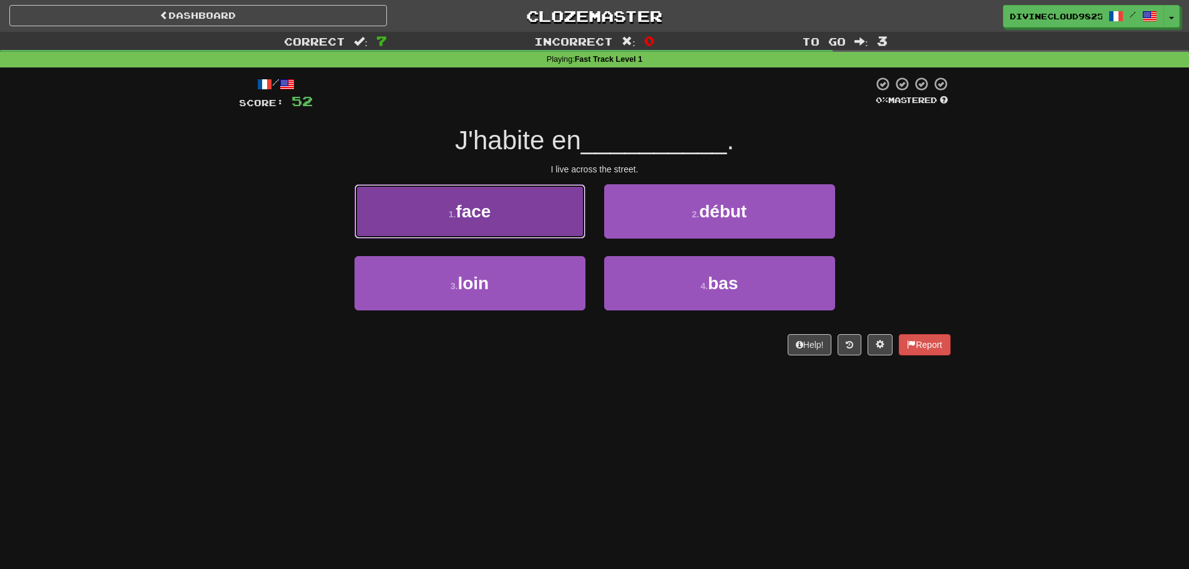
click at [429, 213] on button "1 . face" at bounding box center [469, 211] width 231 height 54
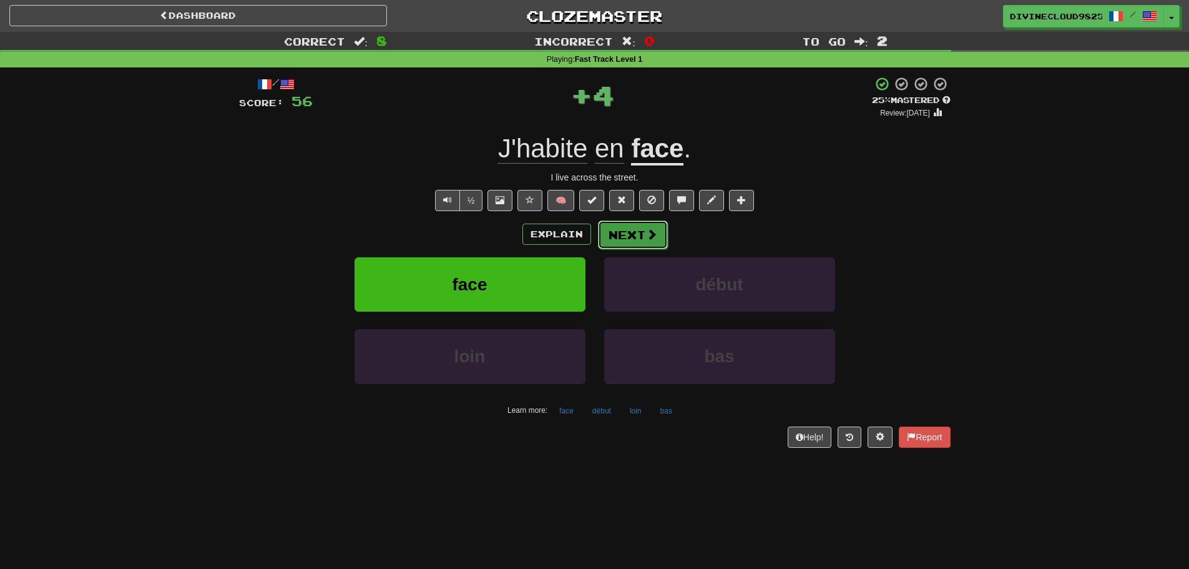
click at [619, 228] on button "Next" at bounding box center [633, 234] width 70 height 29
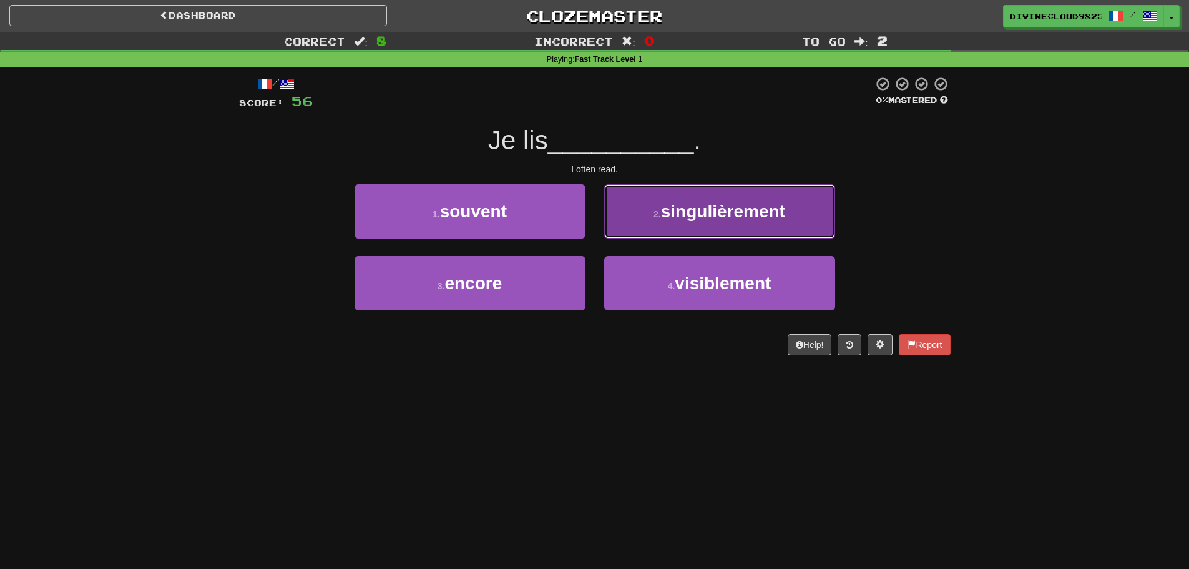
click at [742, 237] on button "2 . singulièrement" at bounding box center [719, 211] width 231 height 54
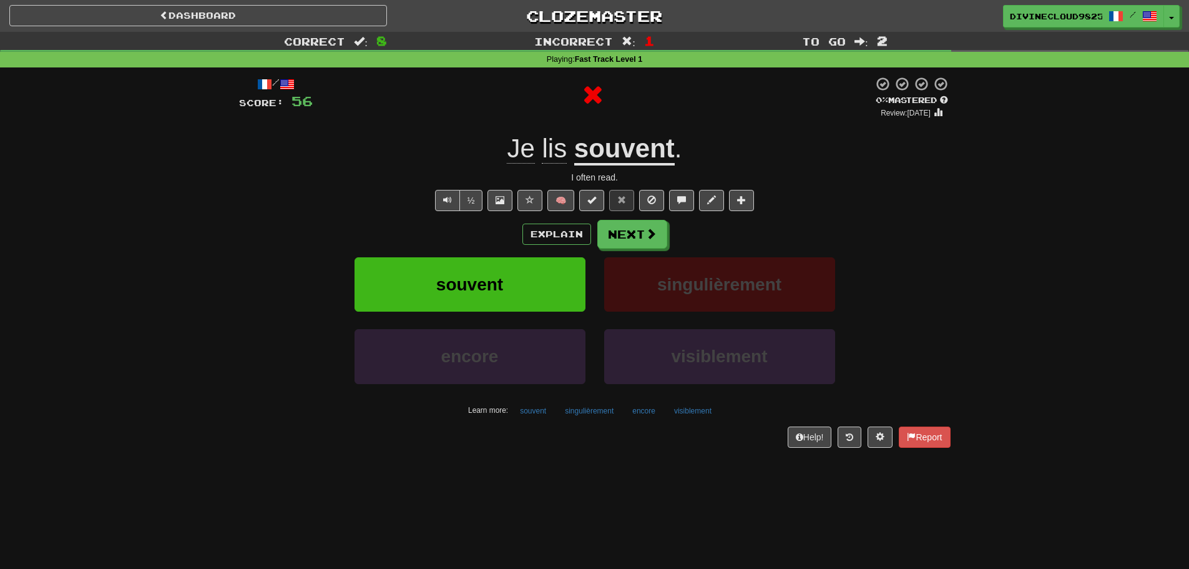
click at [520, 230] on div "Explain Next" at bounding box center [594, 234] width 711 height 29
click at [528, 230] on button "Explain" at bounding box center [556, 233] width 69 height 21
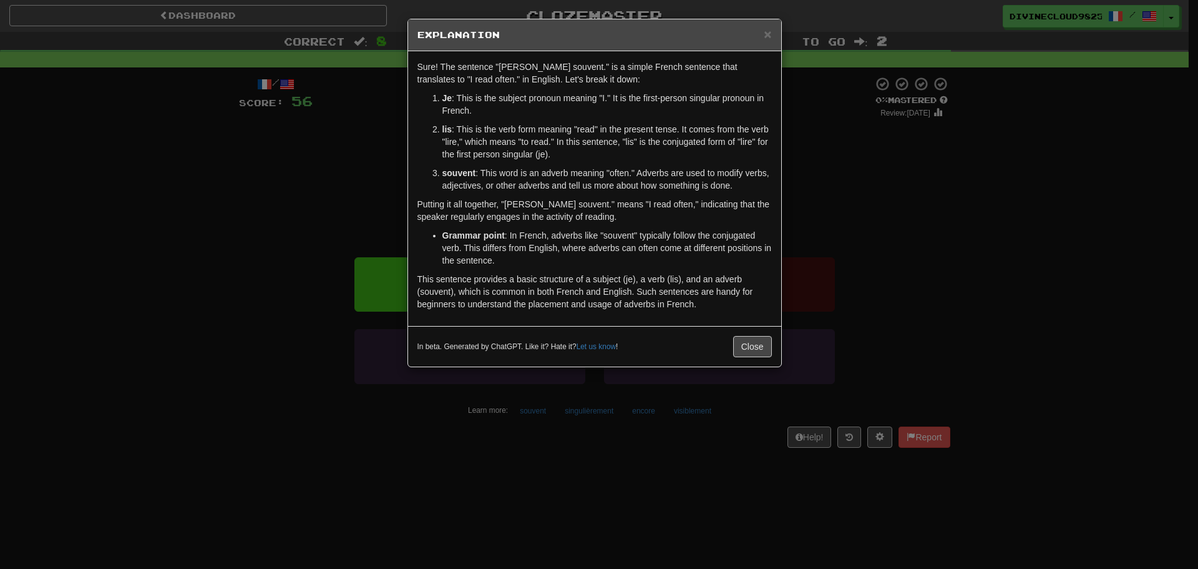
click at [877, 227] on div "× Explanation Sure! The sentence "Je lis souvent." is a simple French sentence …" at bounding box center [599, 284] width 1198 height 569
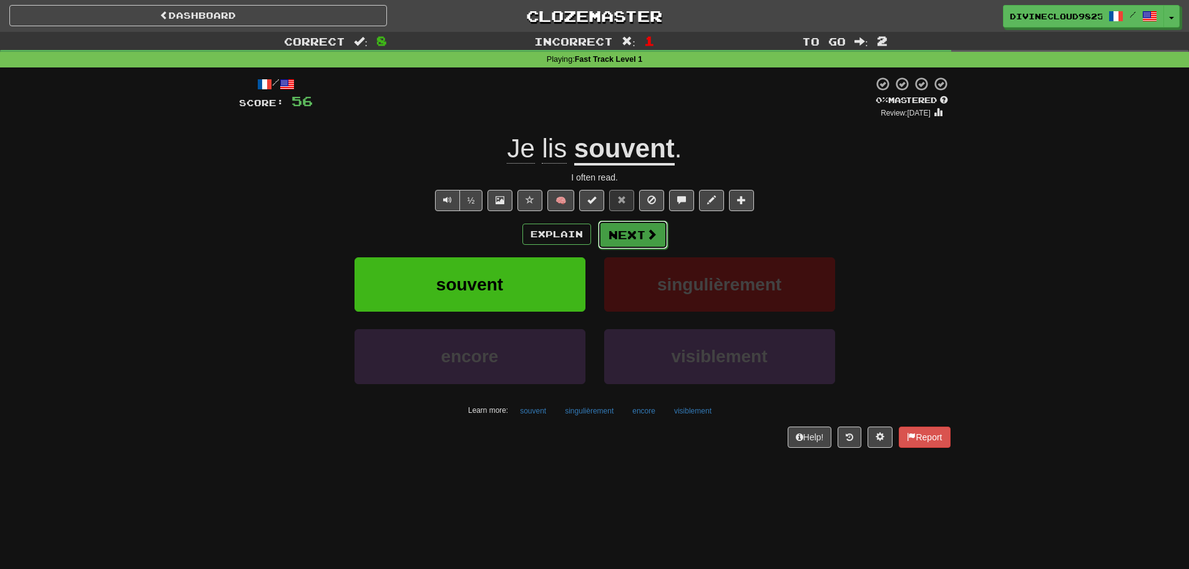
click at [632, 225] on button "Next" at bounding box center [633, 234] width 70 height 29
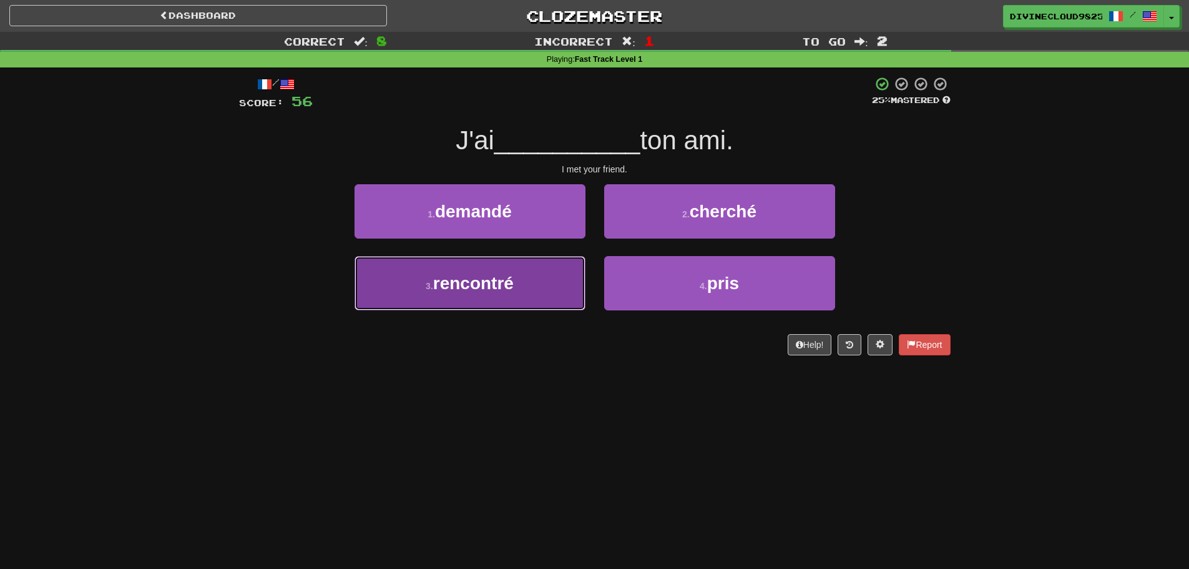
click at [431, 261] on button "3 . rencontré" at bounding box center [469, 283] width 231 height 54
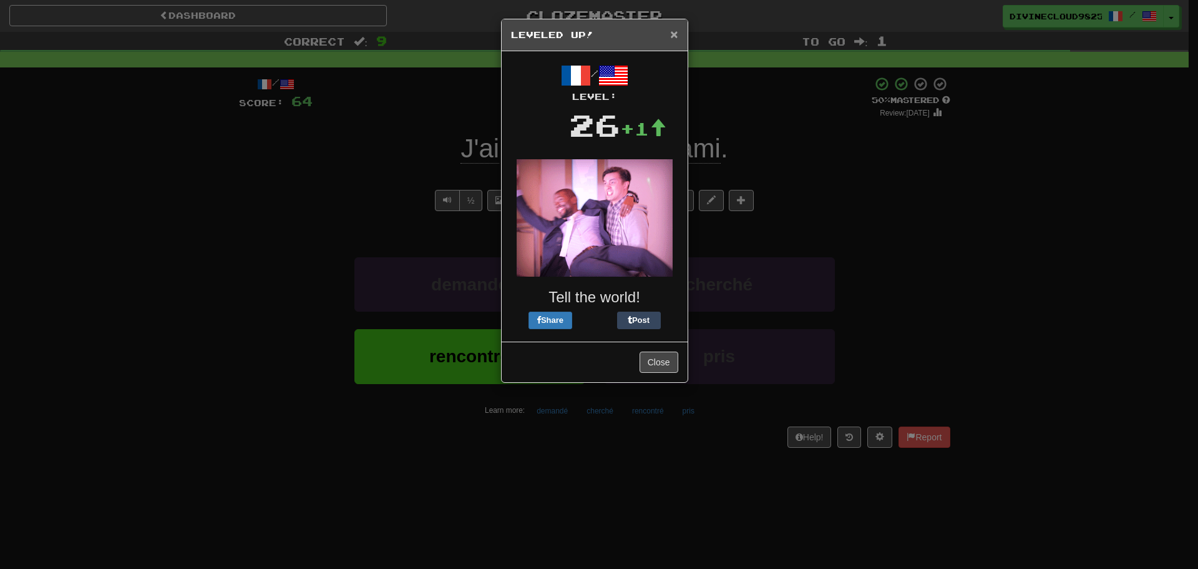
click at [671, 32] on span "×" at bounding box center [673, 34] width 7 height 14
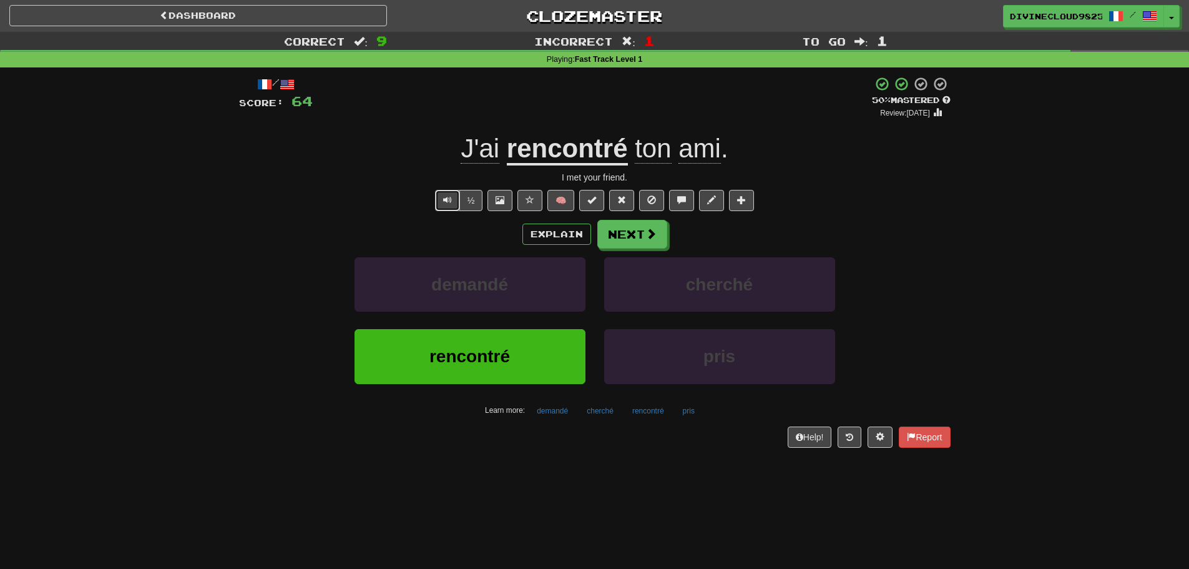
click at [444, 205] on button "Text-to-speech controls" at bounding box center [447, 200] width 25 height 21
click at [646, 235] on span at bounding box center [651, 233] width 11 height 11
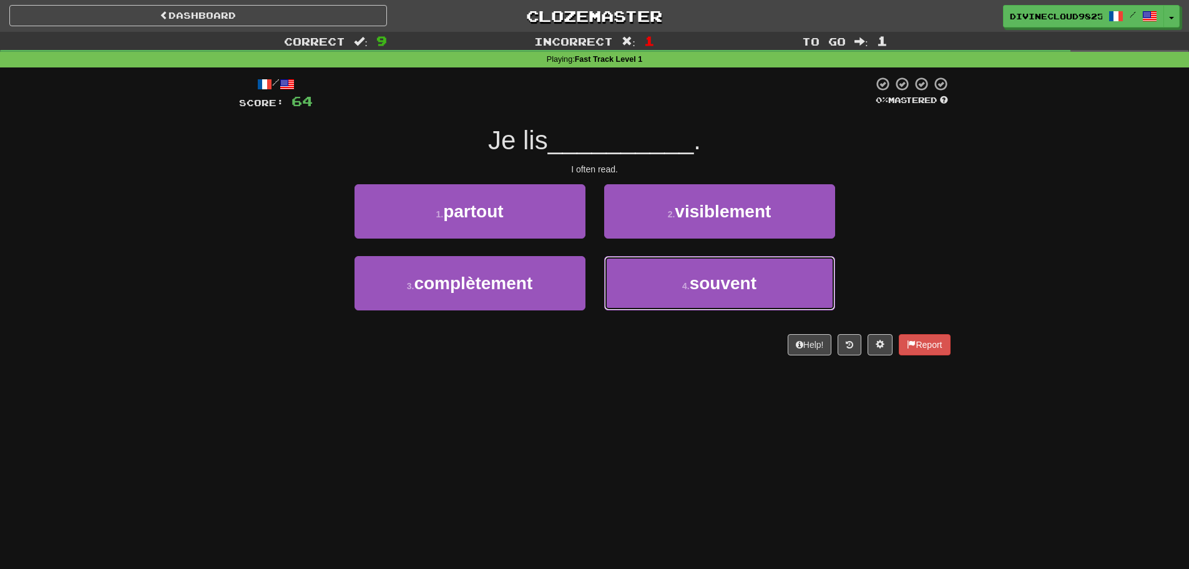
drag, startPoint x: 743, startPoint y: 296, endPoint x: 844, endPoint y: 280, distance: 101.8
click at [744, 296] on button "4 . souvent" at bounding box center [719, 283] width 231 height 54
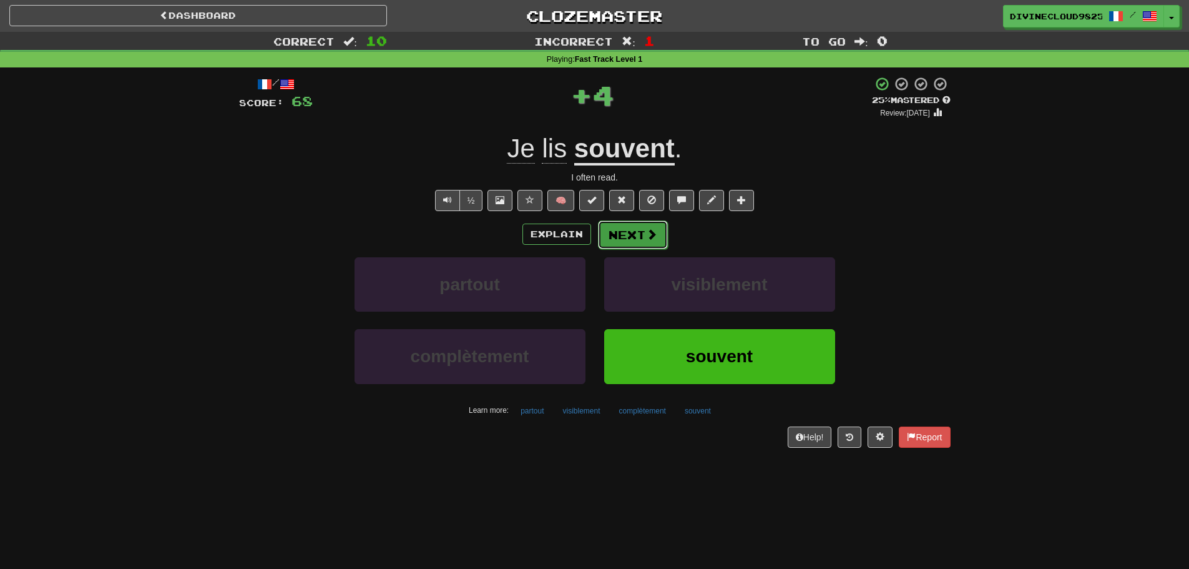
click at [627, 232] on button "Next" at bounding box center [633, 234] width 70 height 29
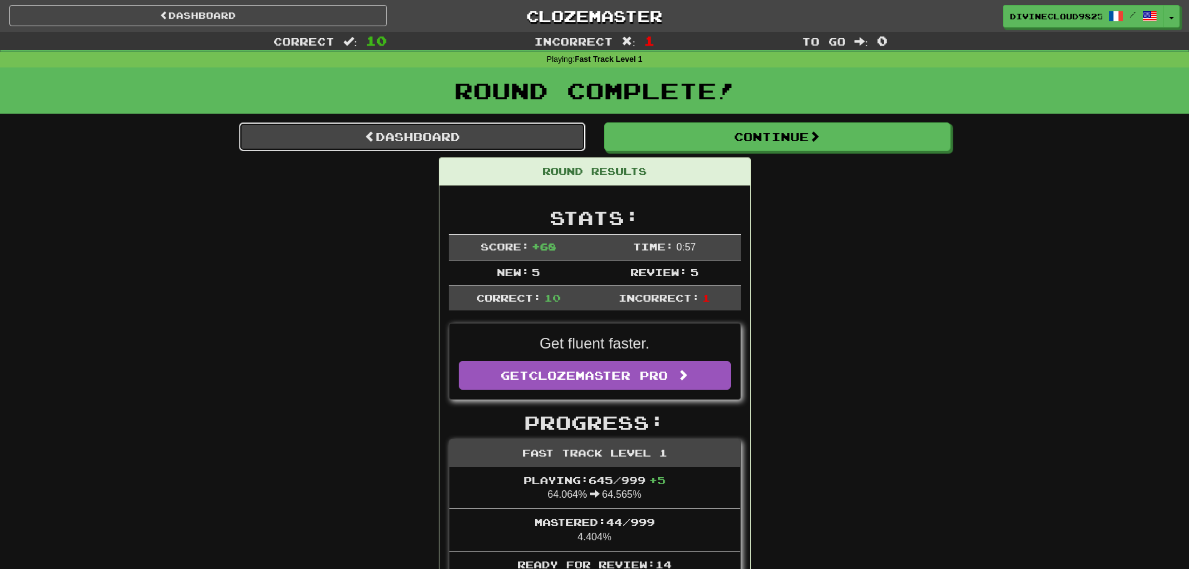
click at [384, 131] on link "Dashboard" at bounding box center [412, 136] width 346 height 29
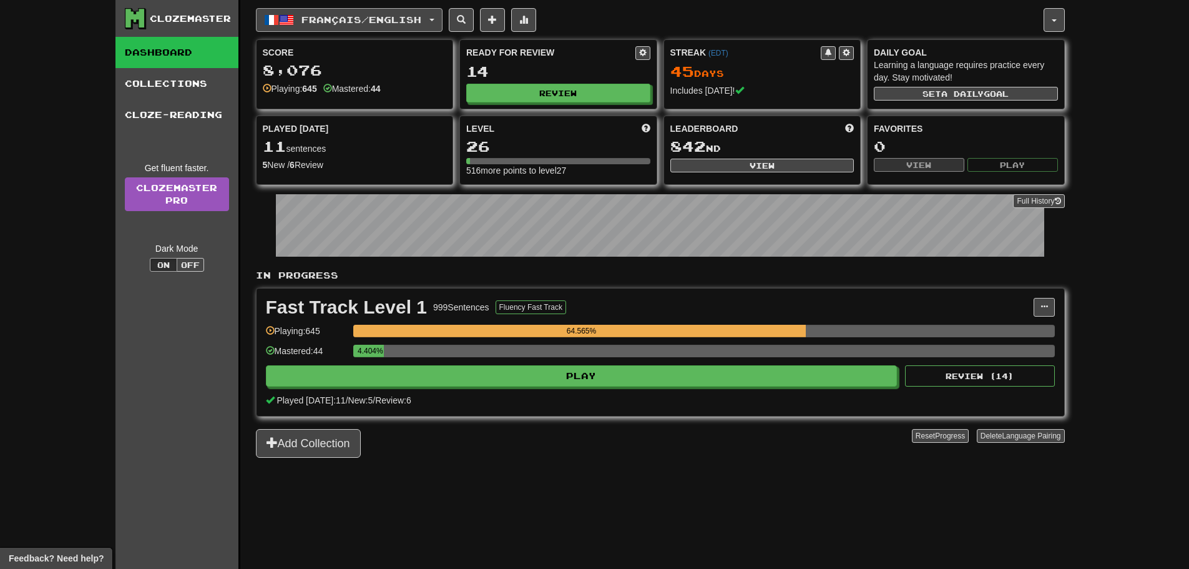
click at [355, 19] on span "Français / English" at bounding box center [361, 19] width 120 height 11
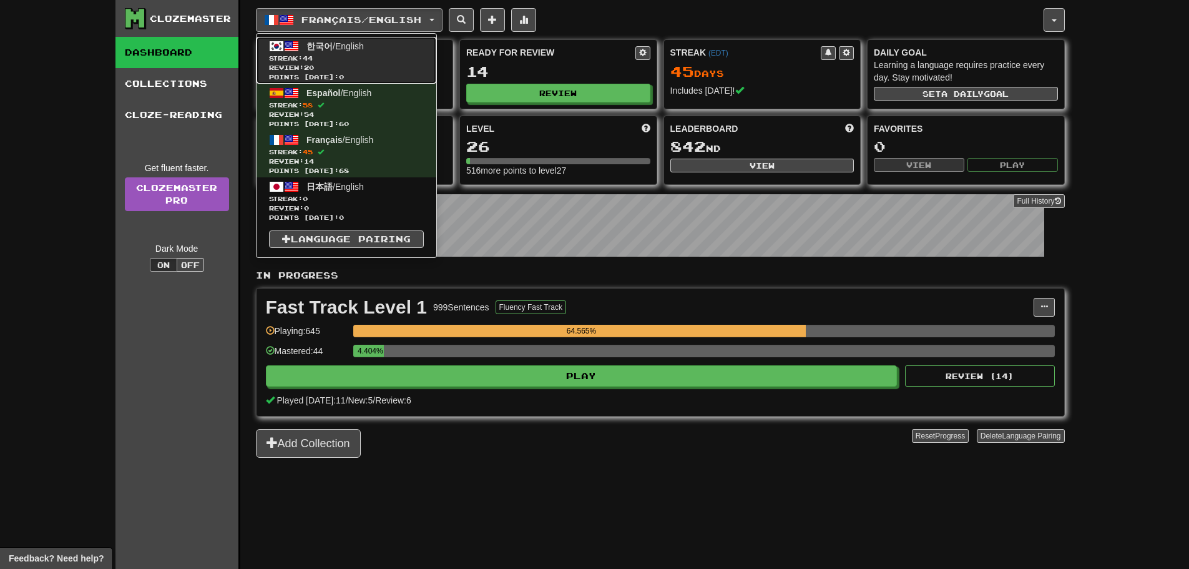
click at [352, 46] on span "한국어 / English" at bounding box center [334, 46] width 57 height 10
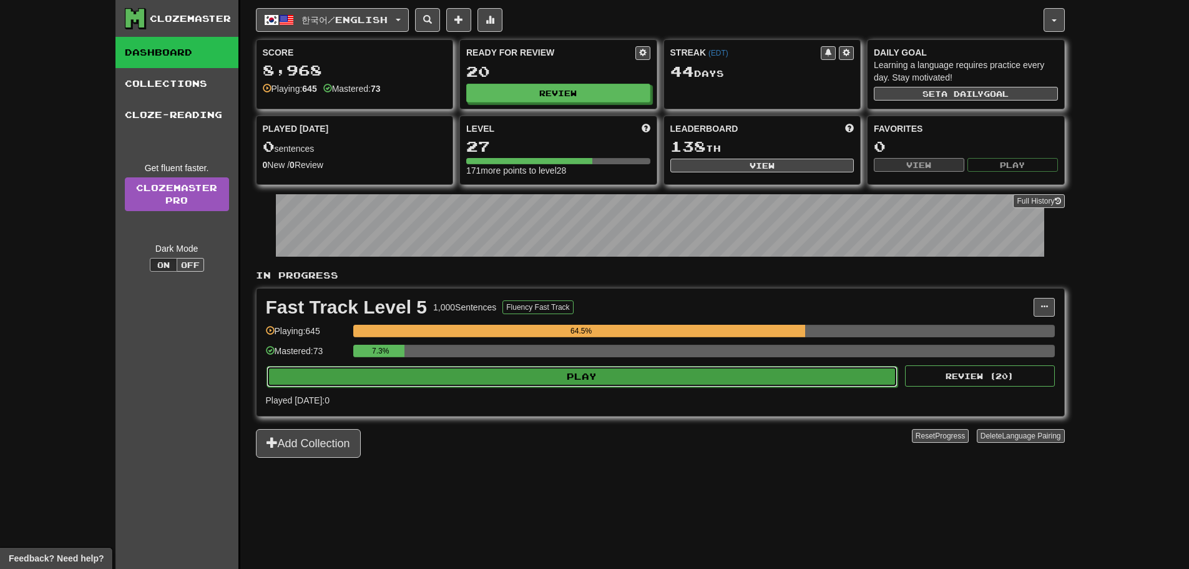
click at [482, 376] on button "Play" at bounding box center [582, 376] width 632 height 21
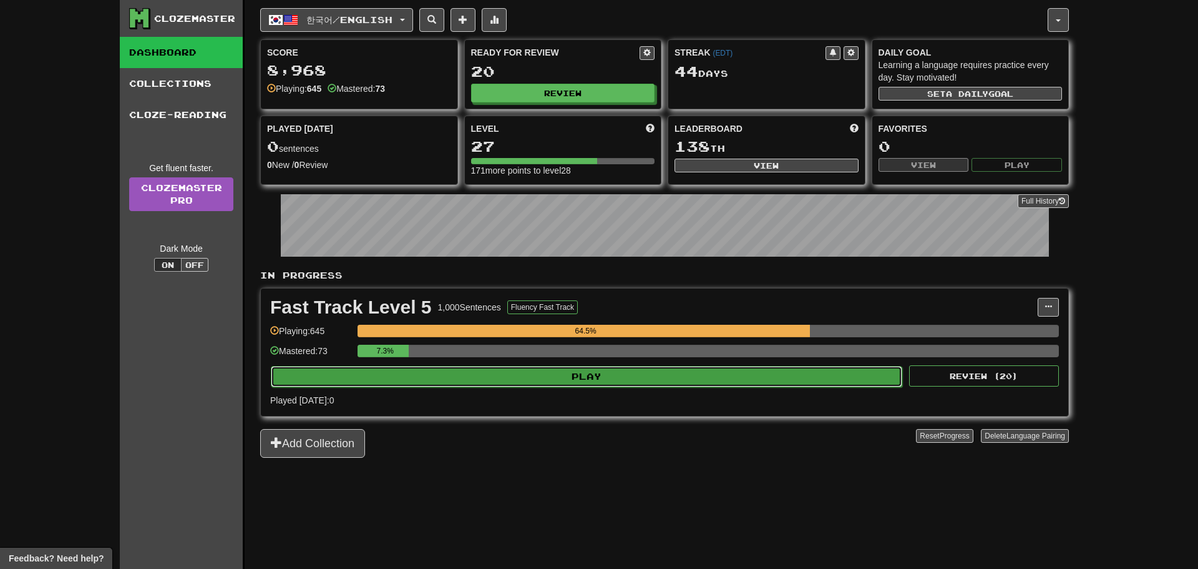
select select "**"
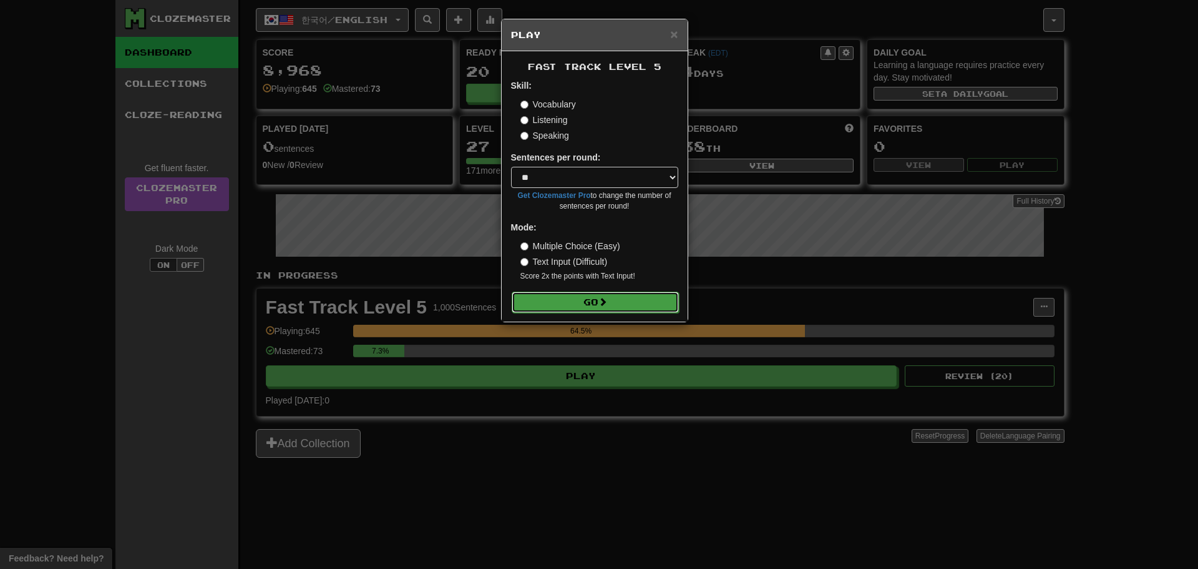
click at [565, 303] on button "Go" at bounding box center [595, 301] width 167 height 21
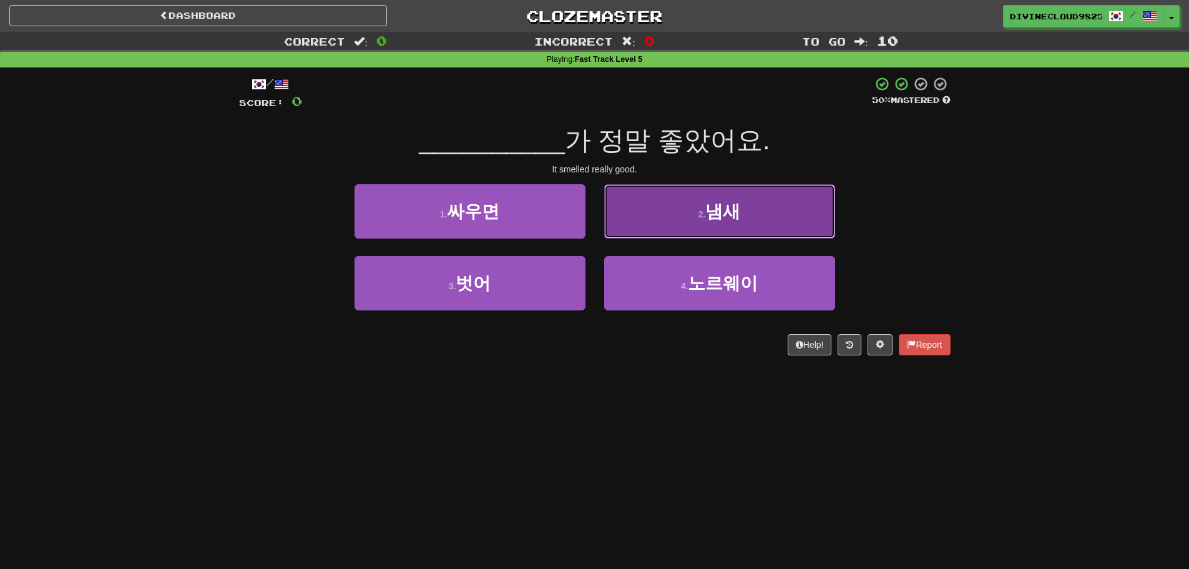
click at [654, 229] on button "2 . 냄새" at bounding box center [719, 211] width 231 height 54
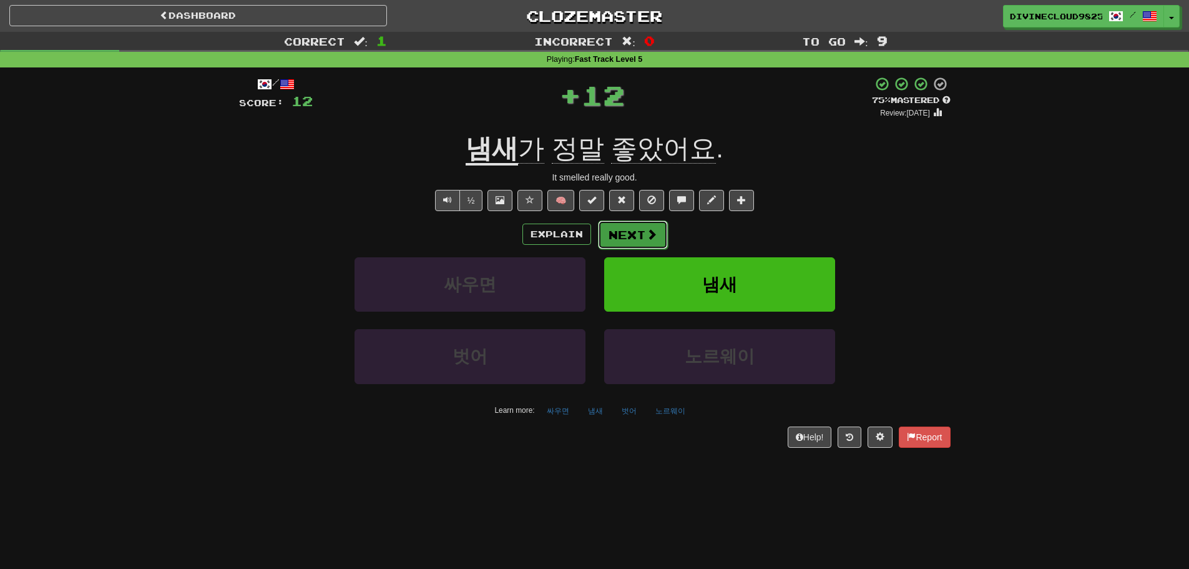
click at [622, 235] on button "Next" at bounding box center [633, 234] width 70 height 29
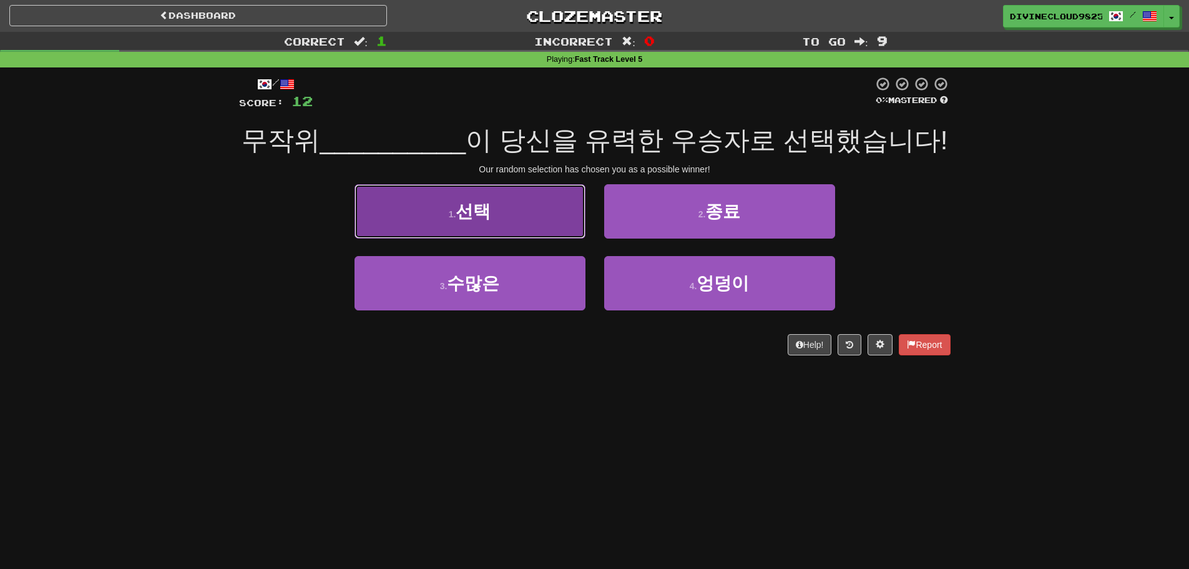
click at [525, 238] on button "1 . 선택" at bounding box center [469, 211] width 231 height 54
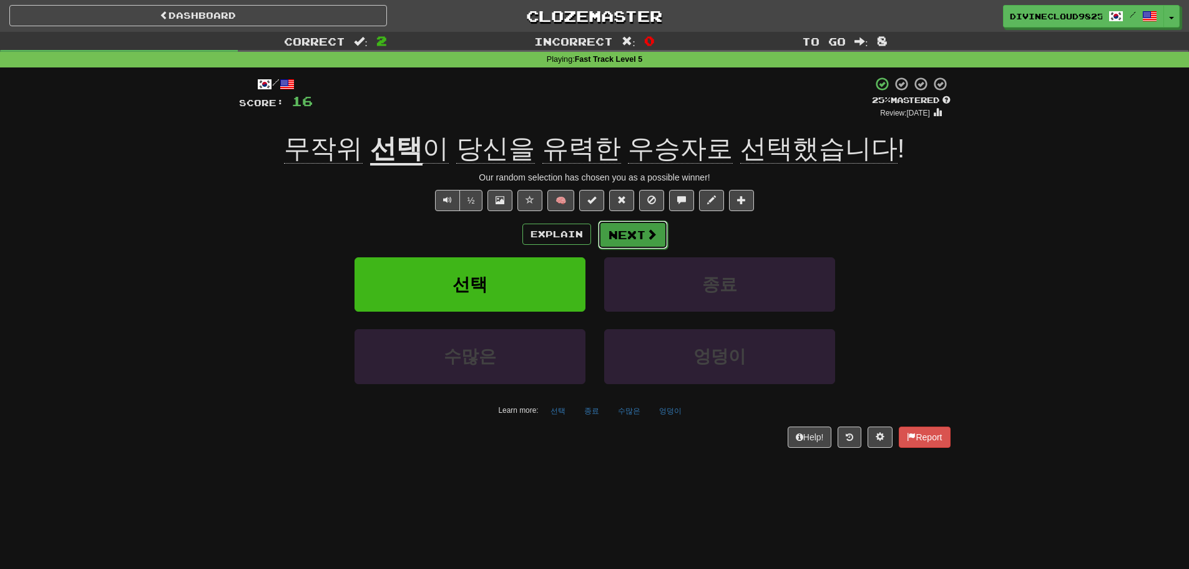
click at [657, 233] on button "Next" at bounding box center [633, 234] width 70 height 29
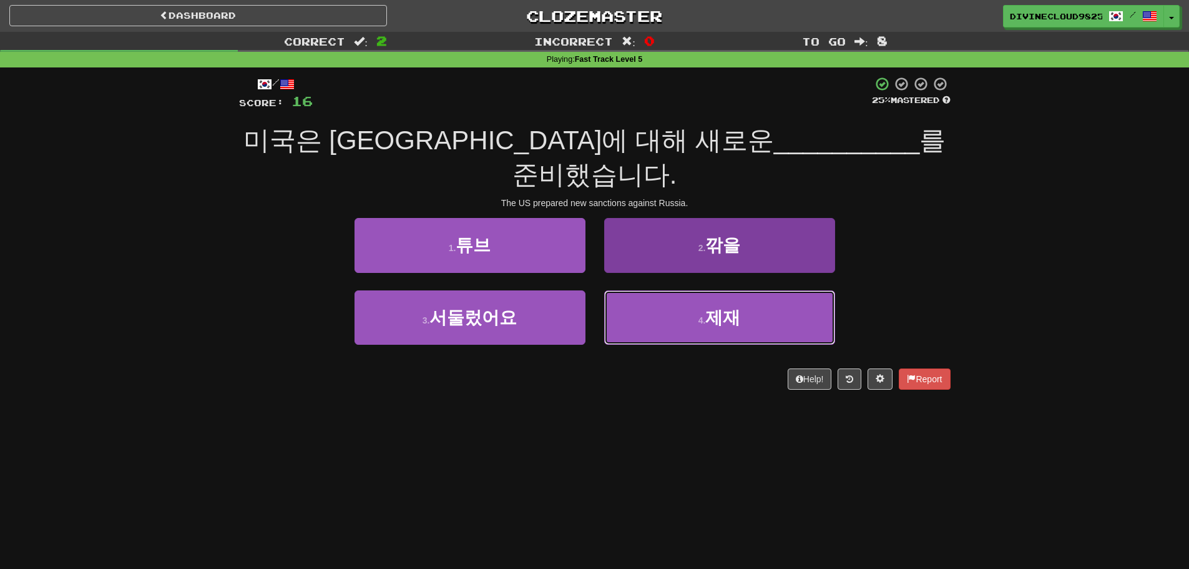
click at [787, 290] on button "4 . 제재" at bounding box center [719, 317] width 231 height 54
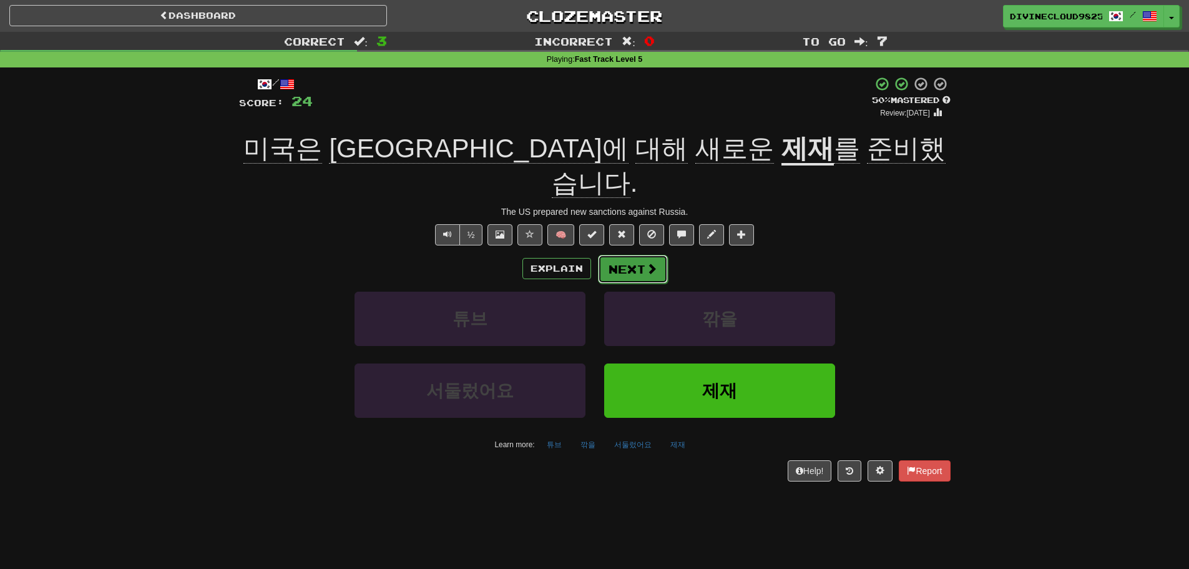
click at [632, 255] on button "Next" at bounding box center [633, 269] width 70 height 29
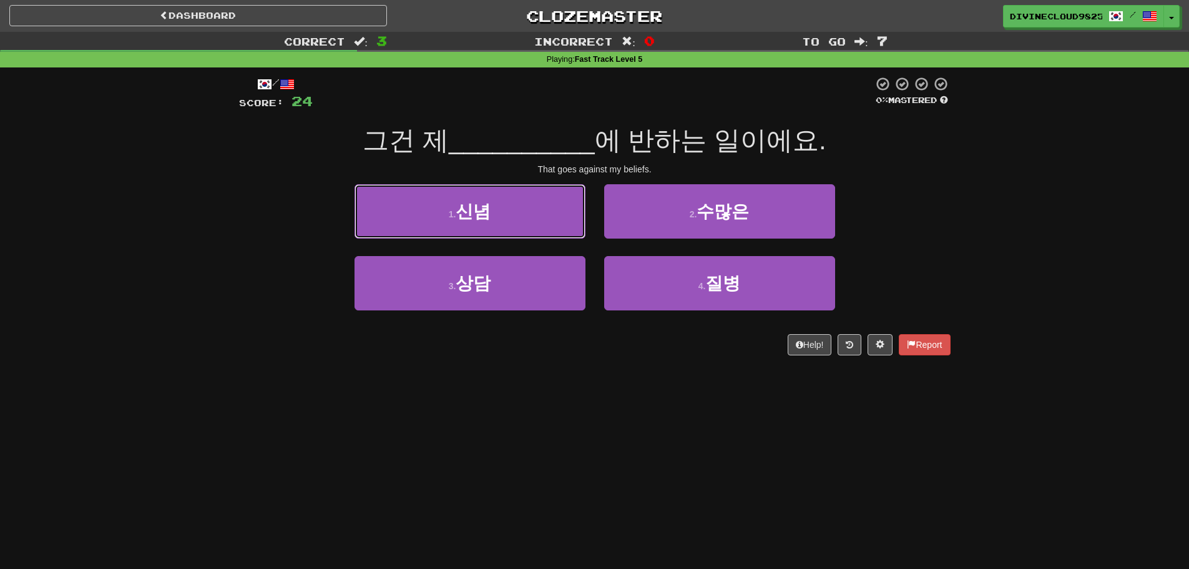
drag, startPoint x: 455, startPoint y: 218, endPoint x: 529, endPoint y: 218, distance: 74.3
click at [457, 218] on button "1 . 신념" at bounding box center [469, 211] width 231 height 54
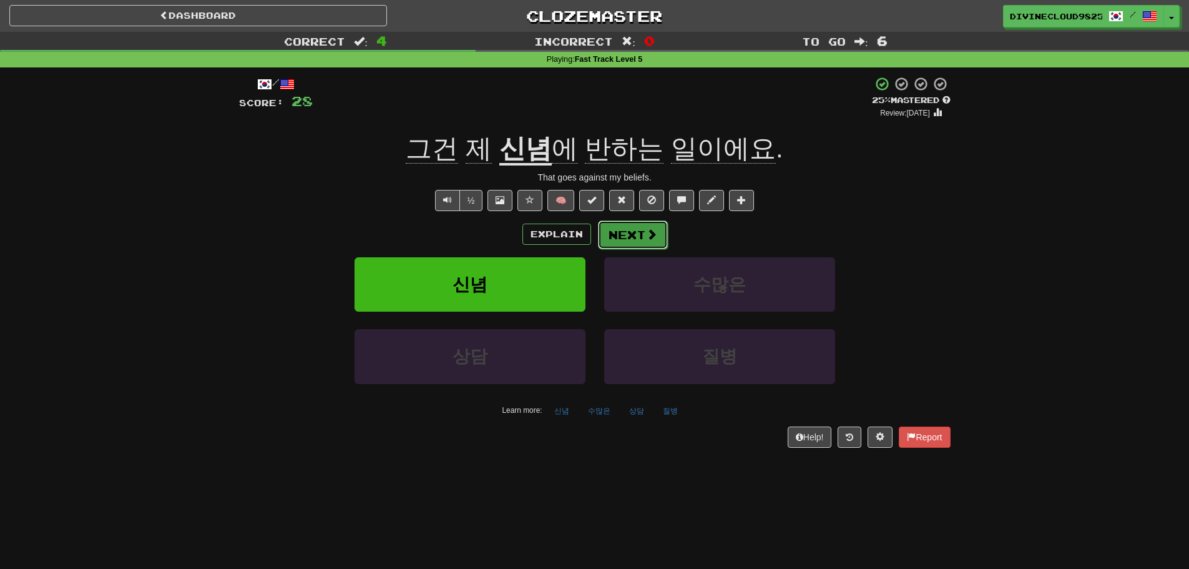
click at [639, 237] on button "Next" at bounding box center [633, 234] width 70 height 29
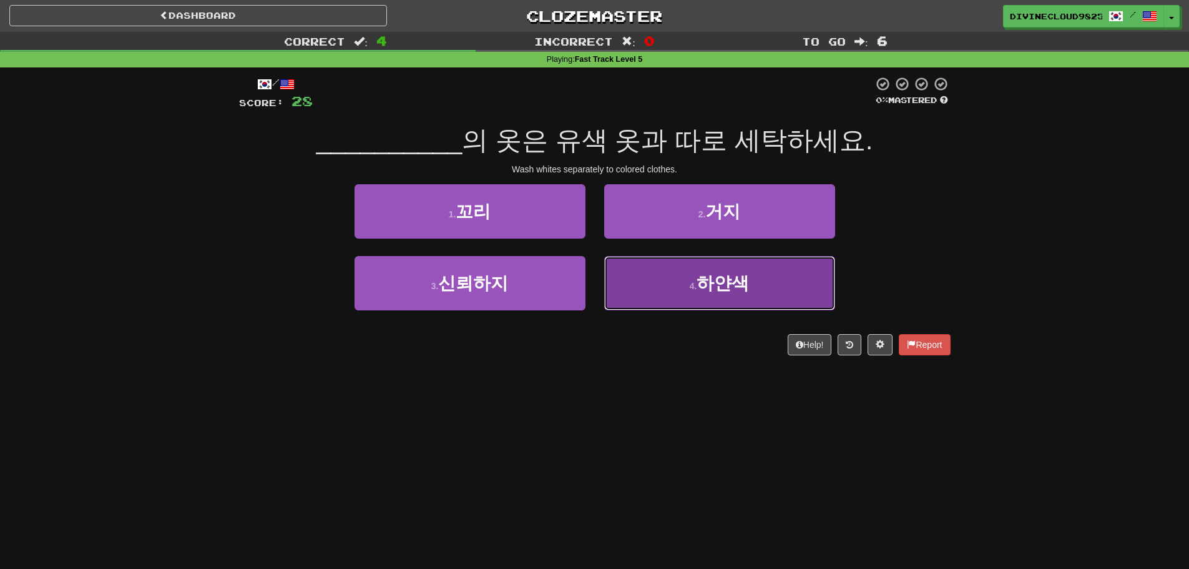
click at [809, 281] on button "4 . 하얀색" at bounding box center [719, 283] width 231 height 54
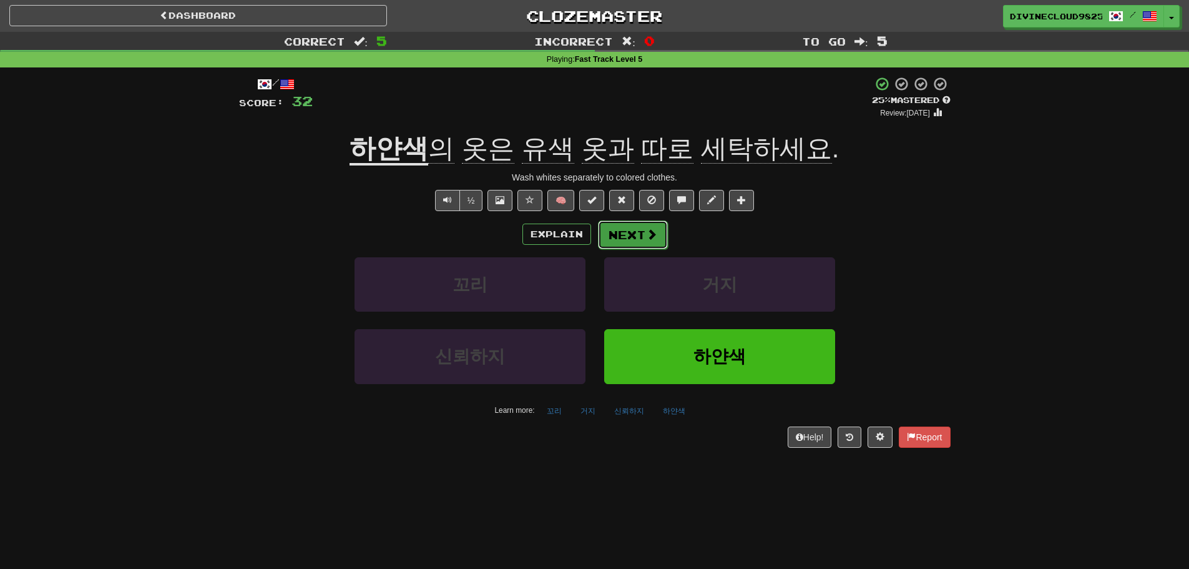
click at [638, 238] on button "Next" at bounding box center [633, 234] width 70 height 29
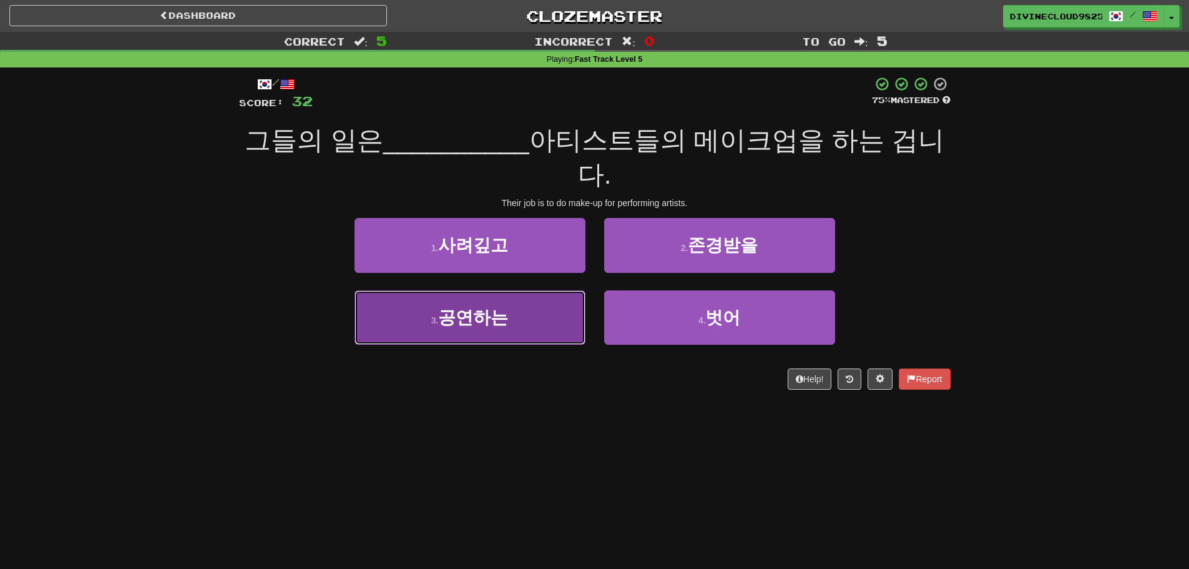
click at [507, 330] on button "3 . 공연하는" at bounding box center [469, 317] width 231 height 54
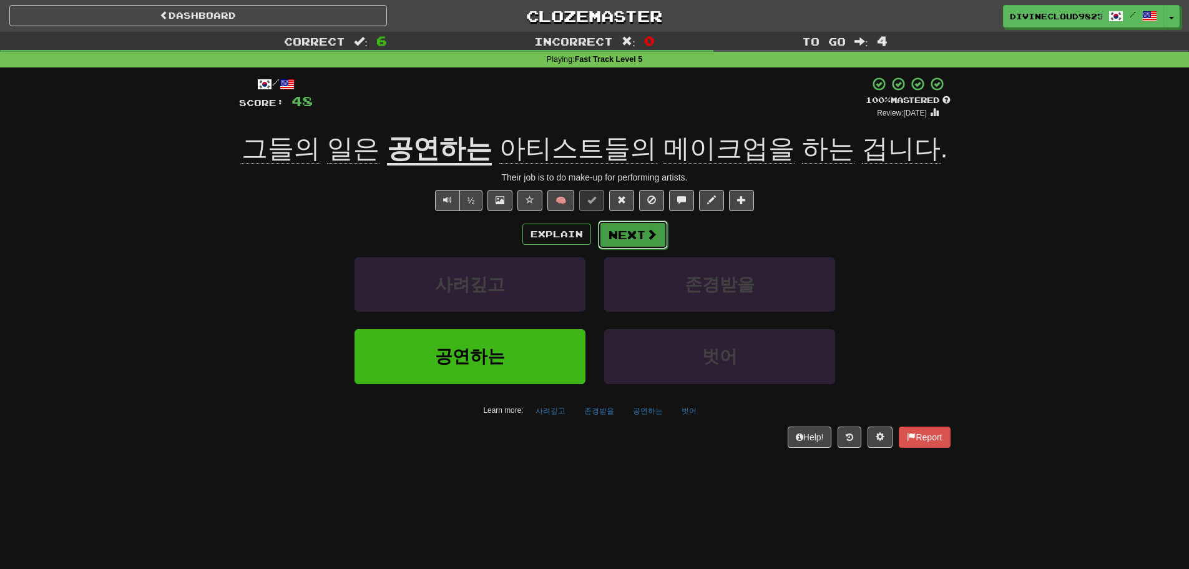
click at [632, 240] on button "Next" at bounding box center [633, 234] width 70 height 29
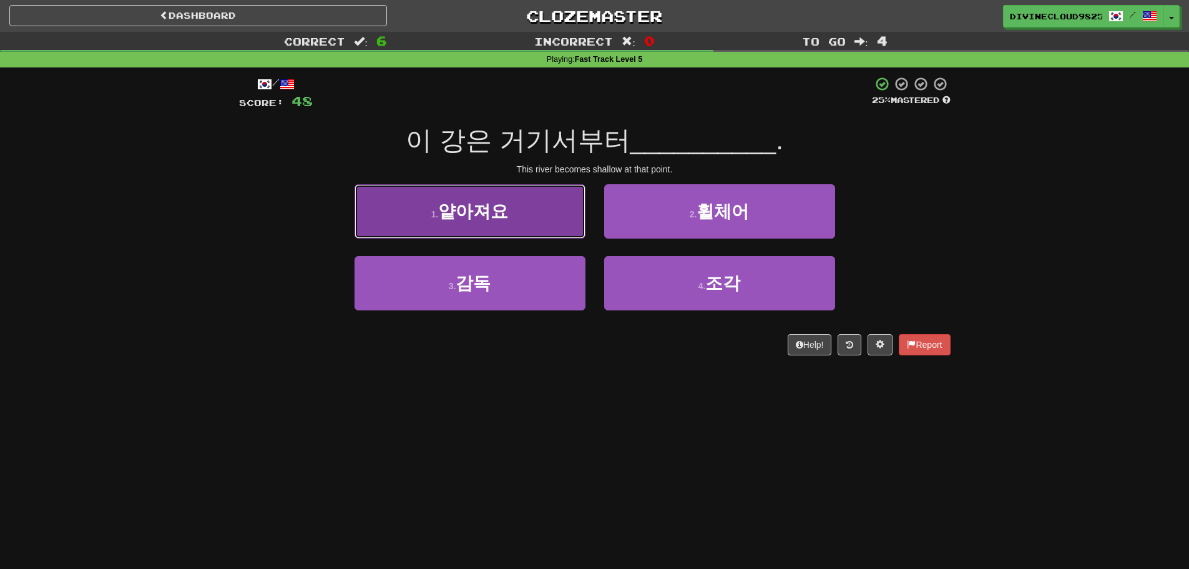
click at [500, 207] on span "얕아져요" at bounding box center [473, 211] width 70 height 19
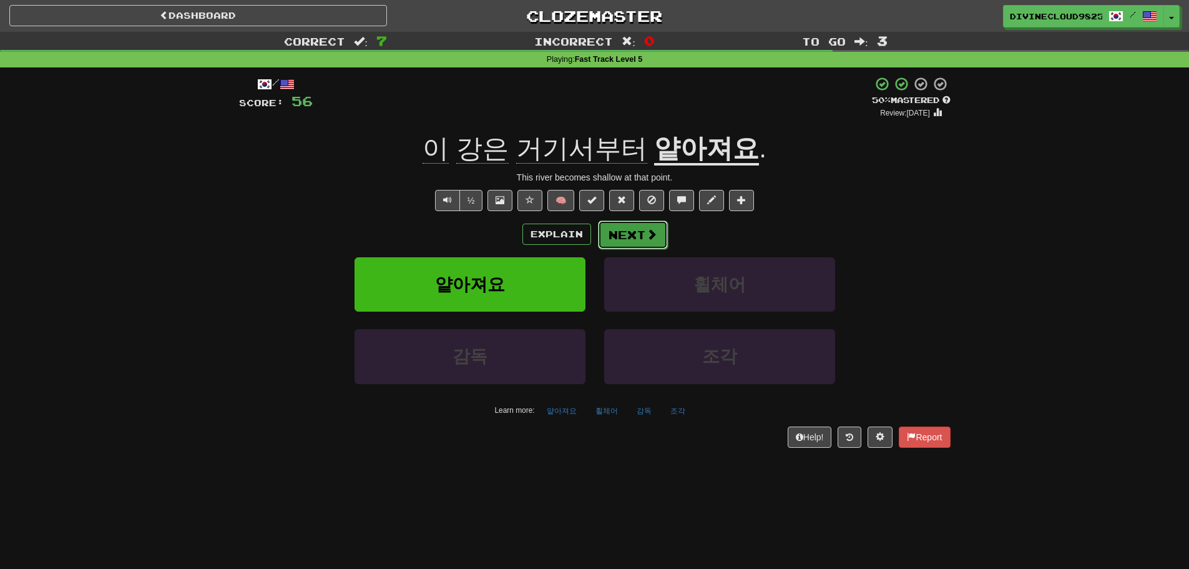
click at [648, 230] on span at bounding box center [651, 233] width 11 height 11
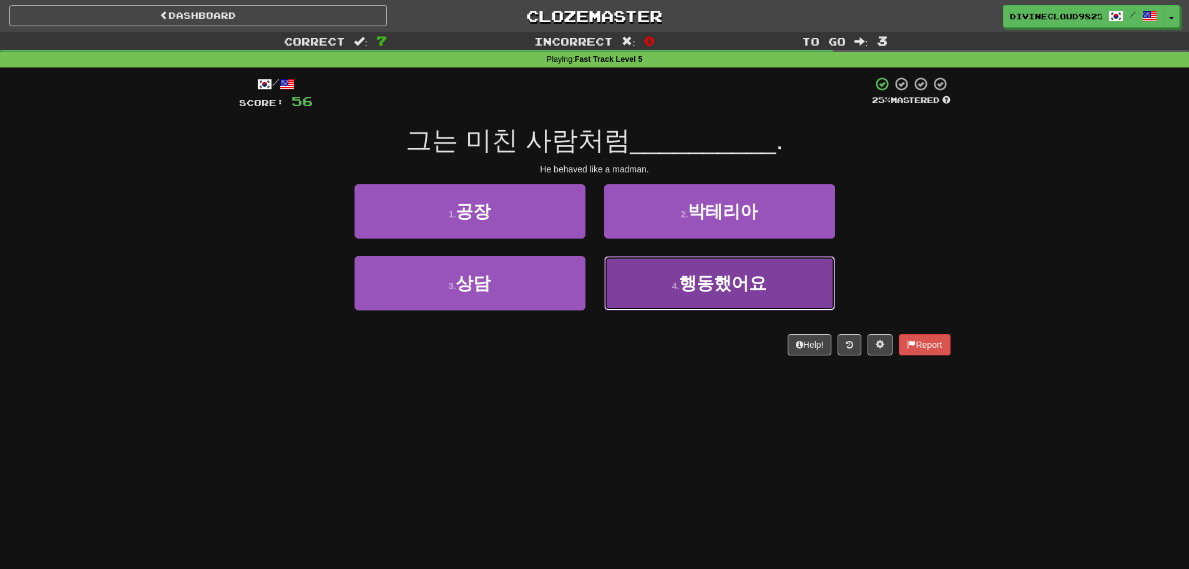
click at [811, 278] on button "4 . 행동했어요" at bounding box center [719, 283] width 231 height 54
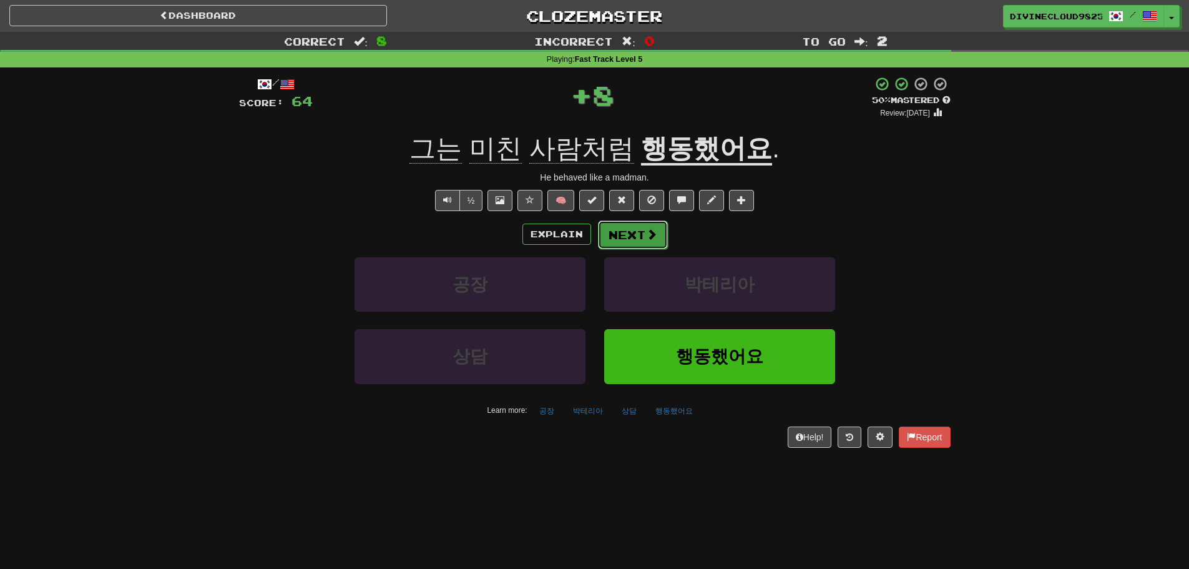
click at [648, 235] on span at bounding box center [651, 233] width 11 height 11
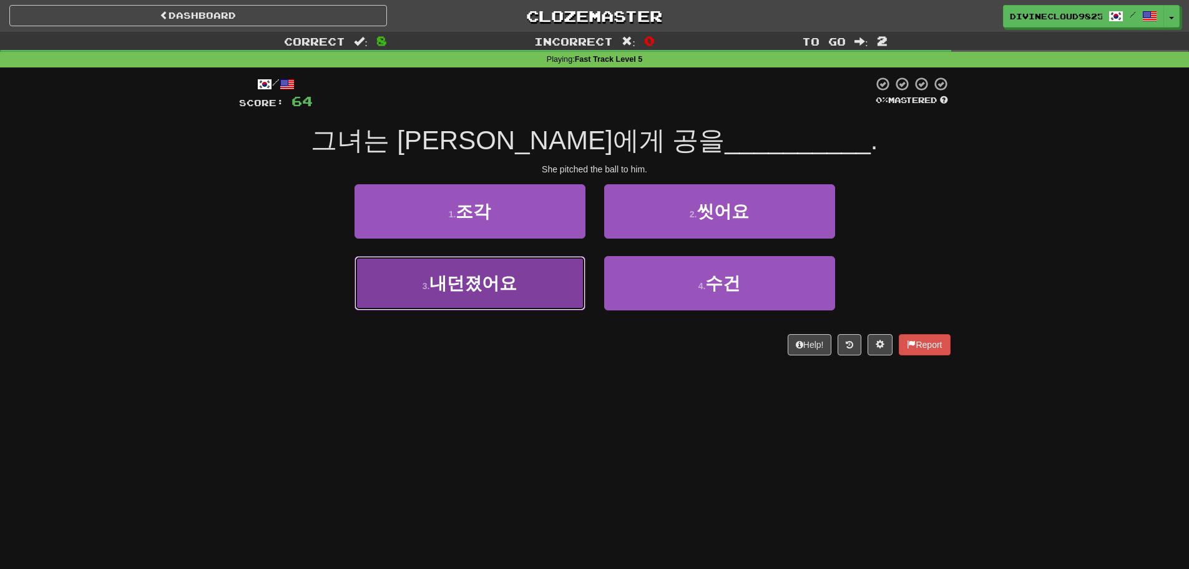
click at [481, 288] on span "내던졌어요" at bounding box center [472, 282] width 87 height 19
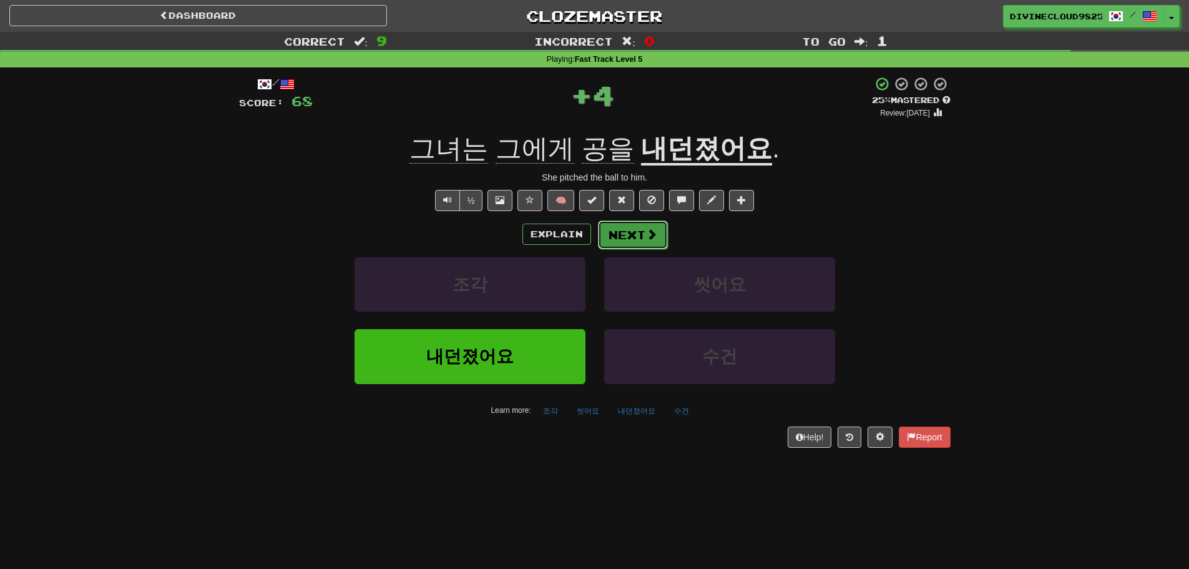
click at [650, 234] on span at bounding box center [651, 233] width 11 height 11
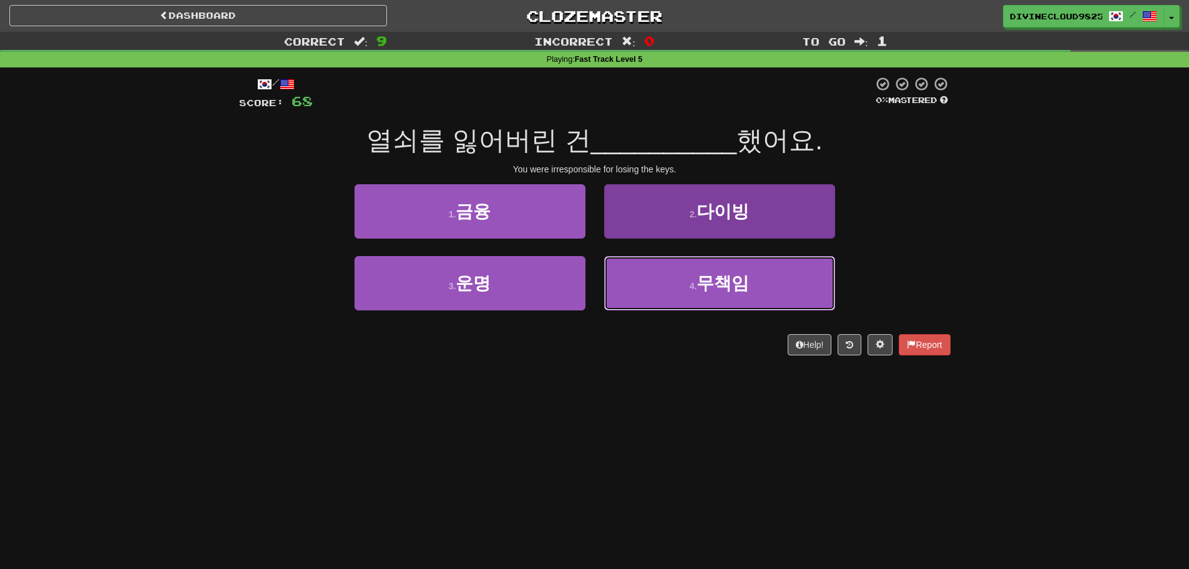
drag, startPoint x: 766, startPoint y: 271, endPoint x: 809, endPoint y: 269, distance: 43.7
click at [767, 271] on button "4 . 무책임" at bounding box center [719, 283] width 231 height 54
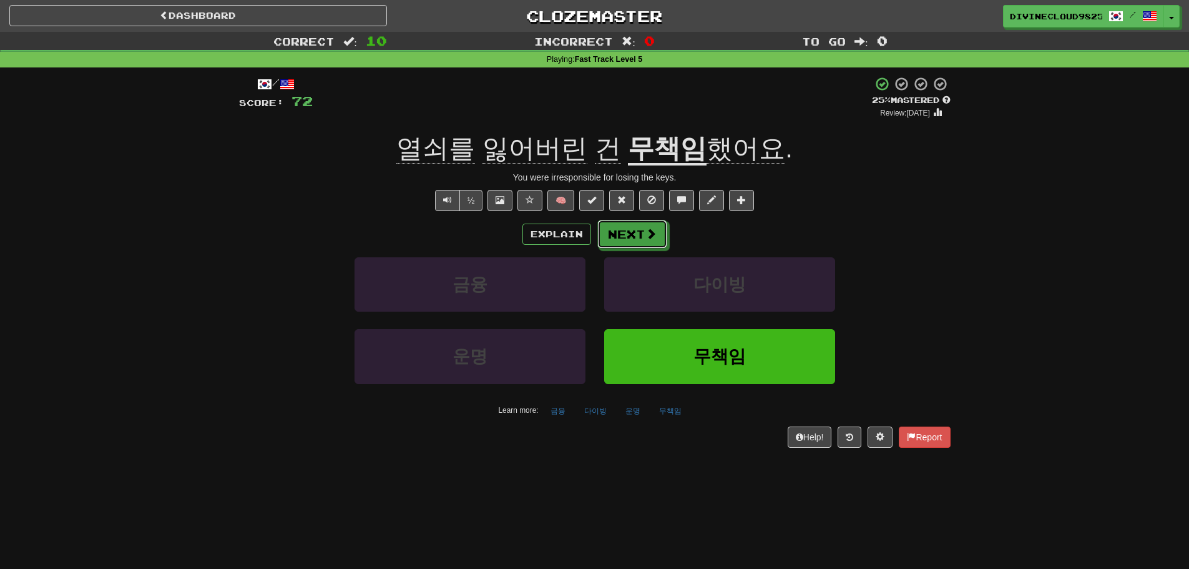
drag, startPoint x: 659, startPoint y: 239, endPoint x: 670, endPoint y: 239, distance: 10.6
click at [660, 239] on button "Next" at bounding box center [632, 234] width 70 height 29
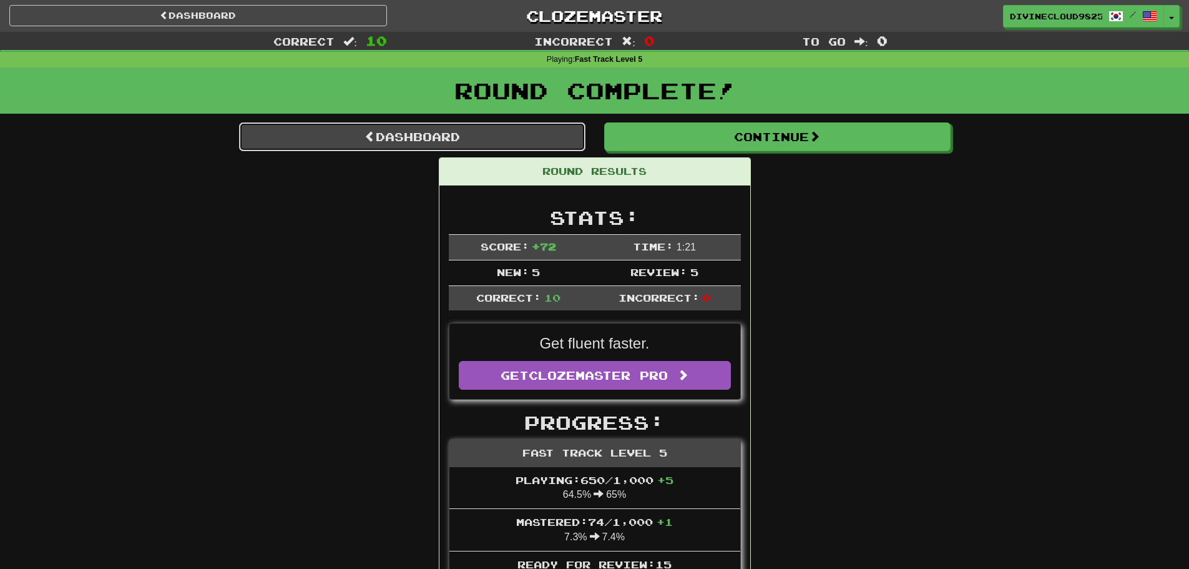
click at [330, 145] on link "Dashboard" at bounding box center [412, 136] width 346 height 29
